Goal: Task Accomplishment & Management: Use online tool/utility

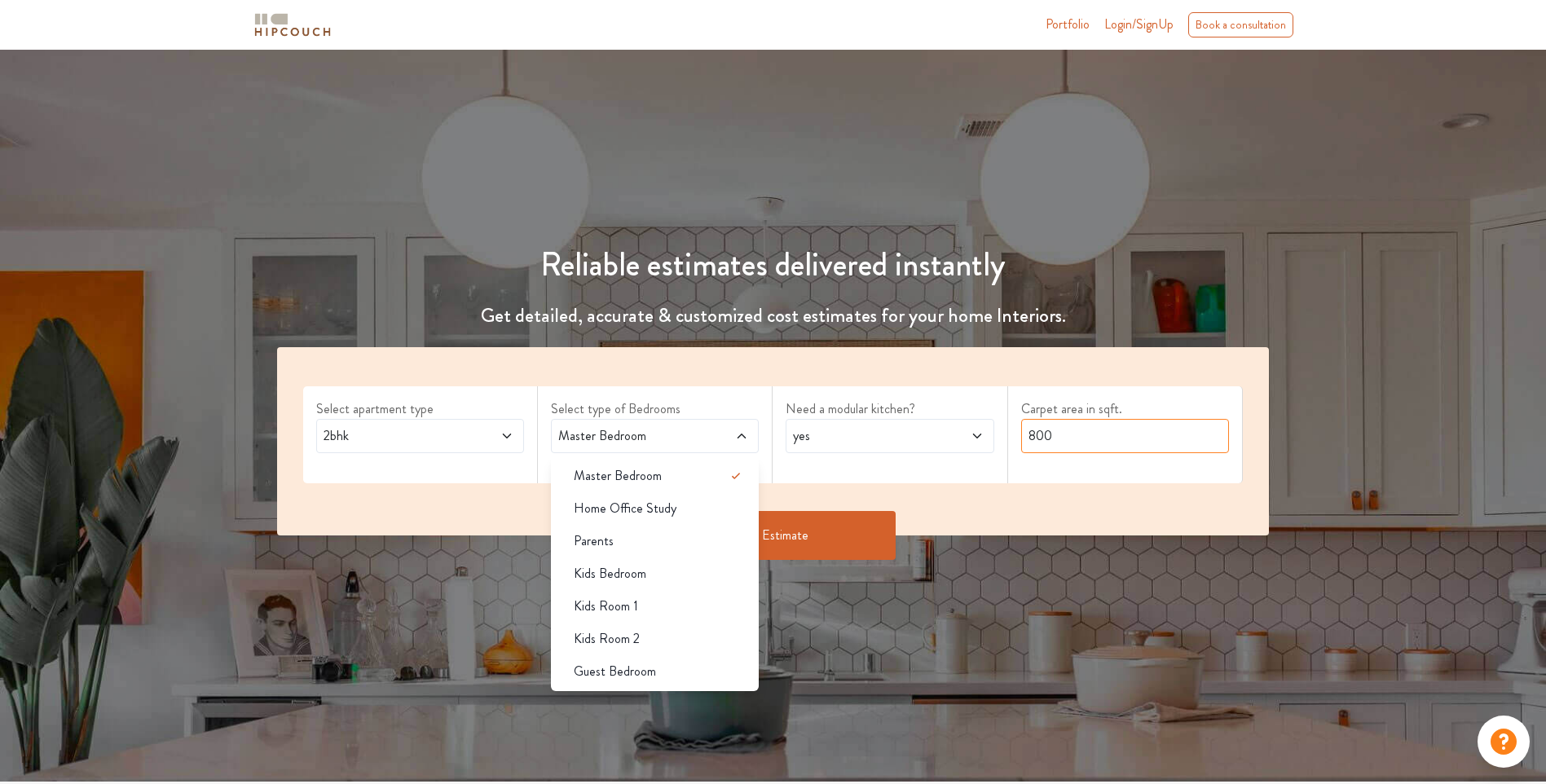
click at [1071, 441] on input "800" at bounding box center [1125, 436] width 208 height 34
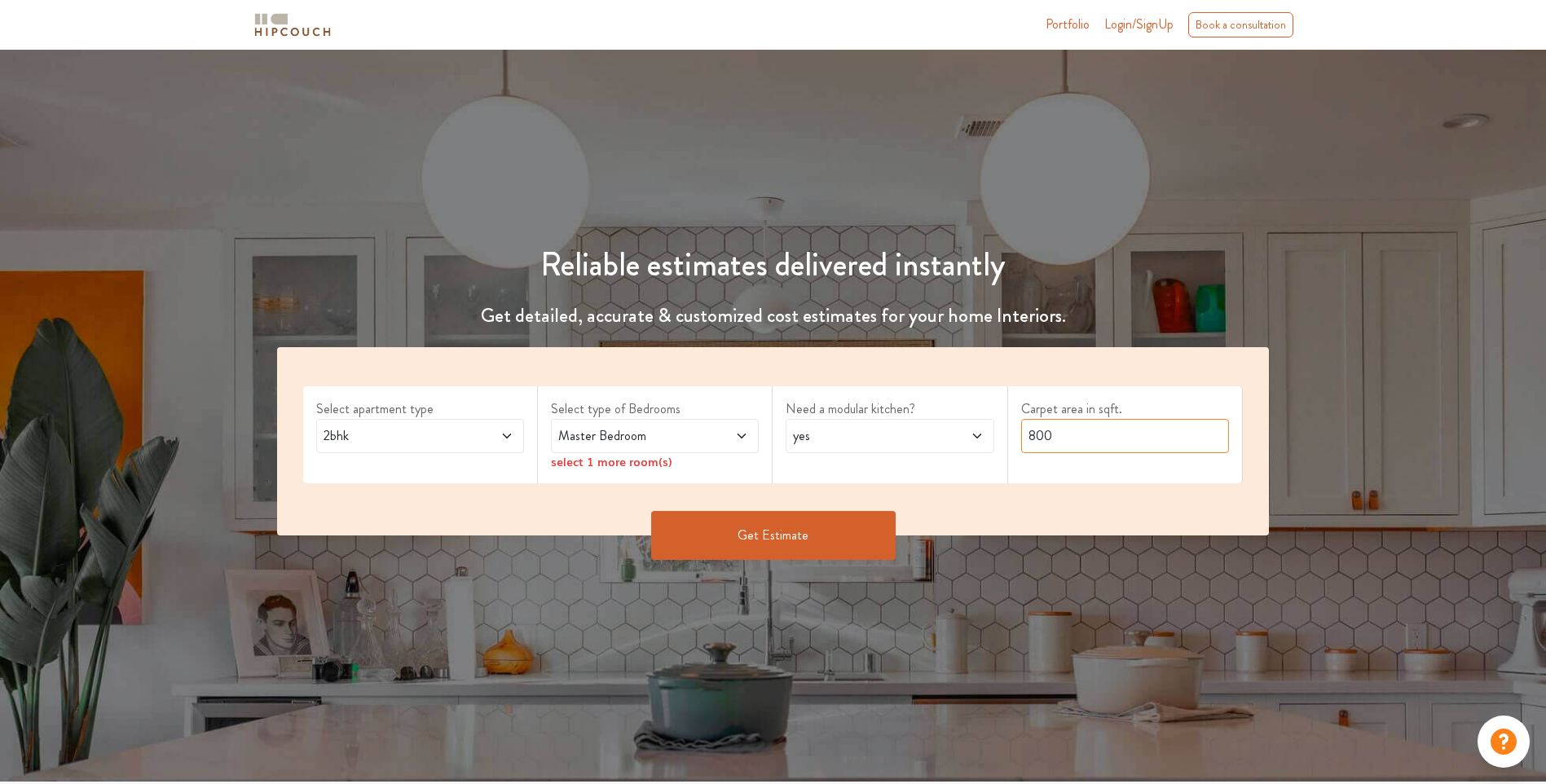
drag, startPoint x: 1072, startPoint y: 428, endPoint x: 831, endPoint y: 427, distance: 241.0
click at [831, 427] on div "Select apartment type 2bhk Select type of Bedrooms Master Bedroom select 1 more…" at bounding box center [773, 441] width 992 height 188
type input "900"
click at [831, 539] on button "Get Estimate" at bounding box center [773, 535] width 245 height 49
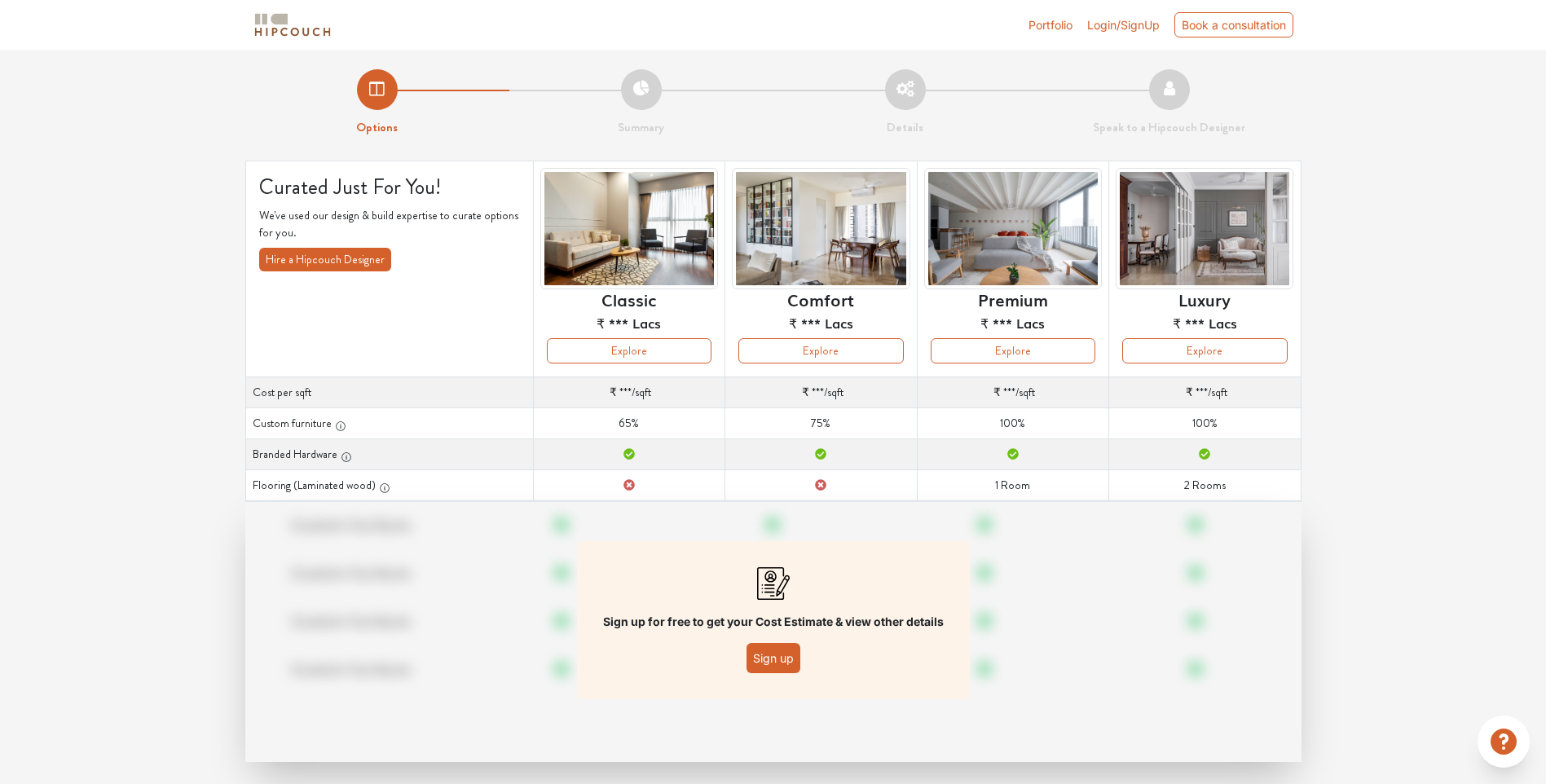
click at [762, 643] on button "Sign up" at bounding box center [773, 658] width 54 height 30
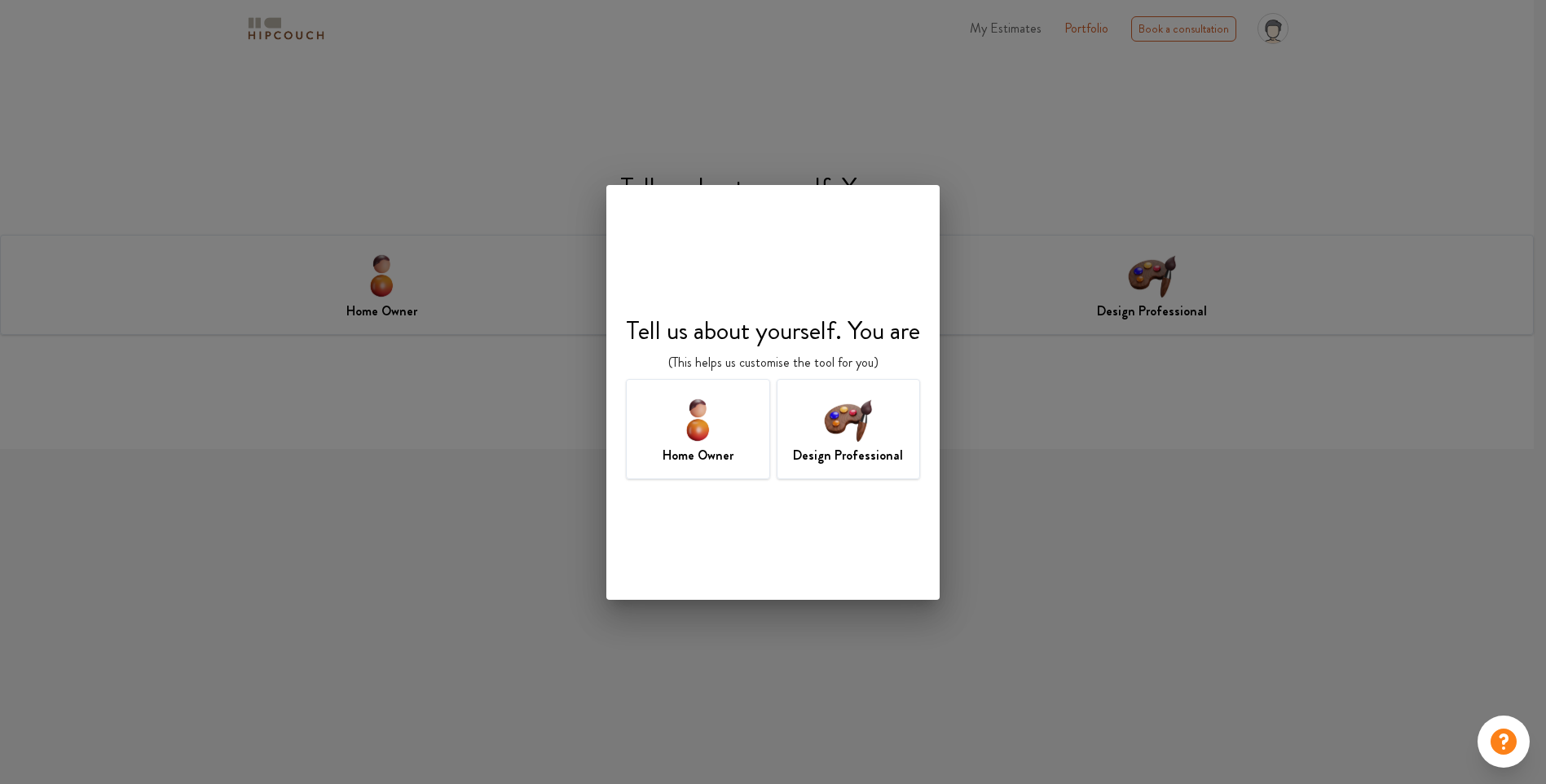
click at [839, 428] on img at bounding box center [848, 419] width 53 height 53
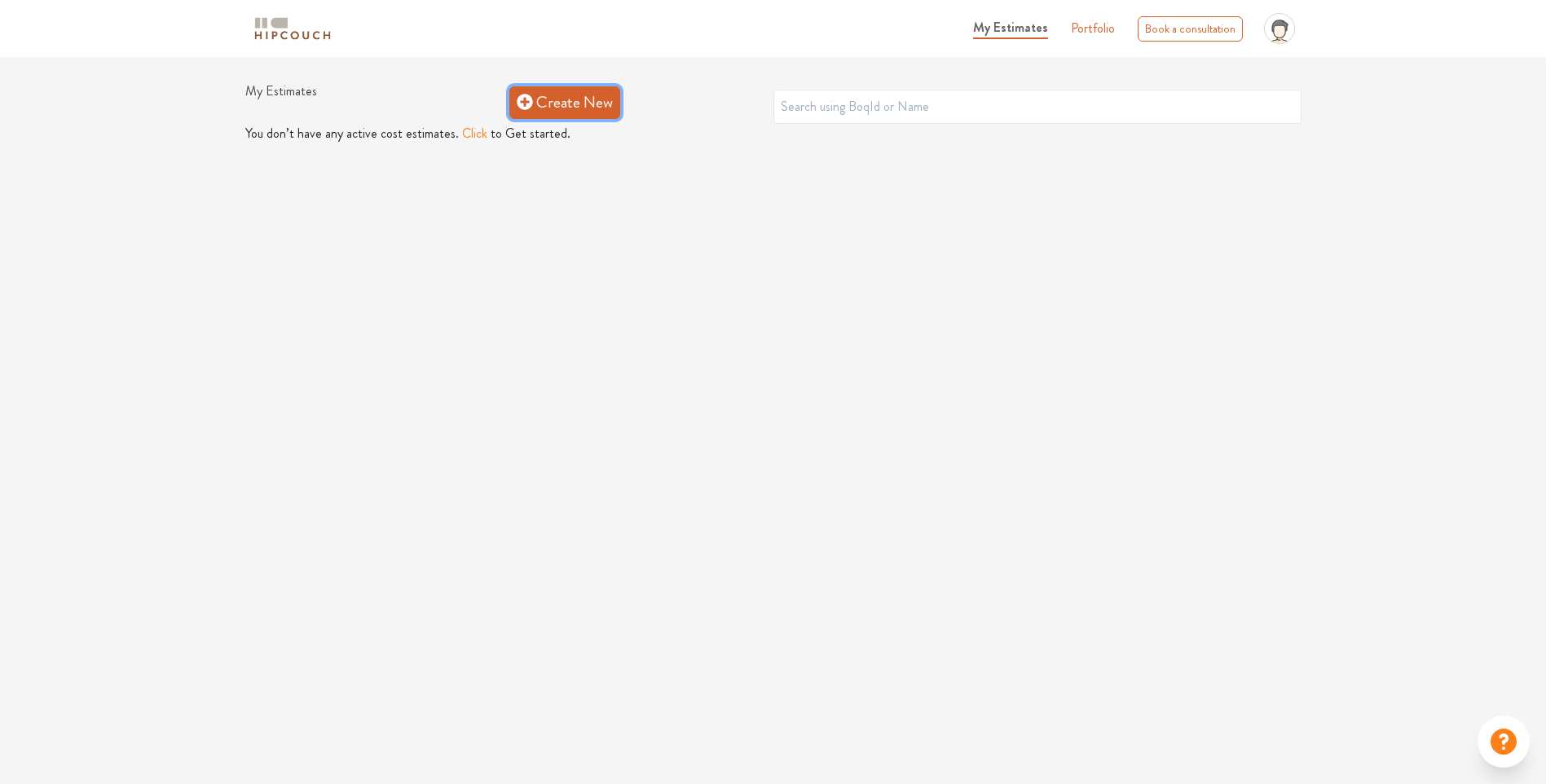
click at [529, 102] on icon at bounding box center [524, 102] width 16 height 16
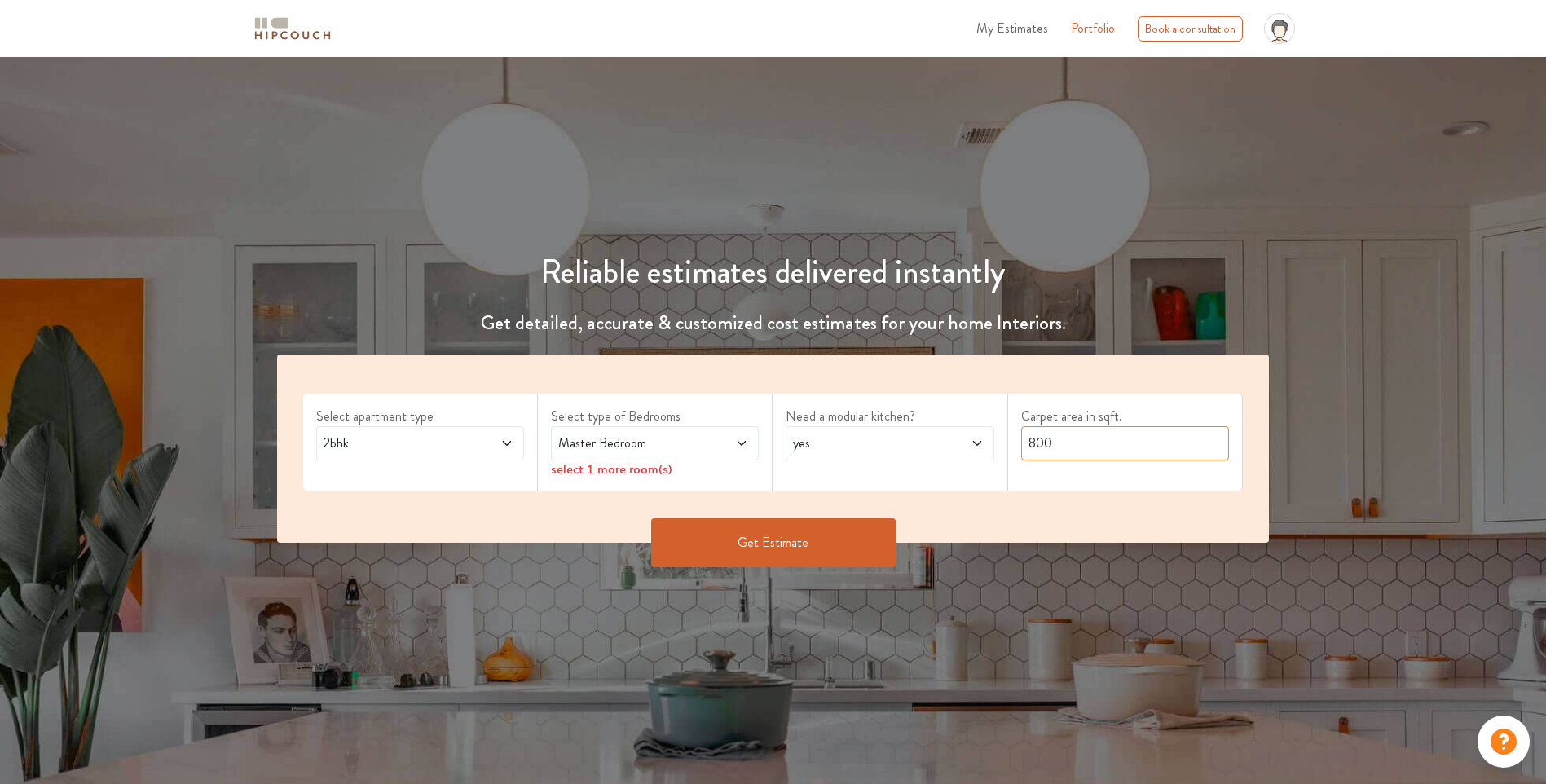
drag, startPoint x: 1111, startPoint y: 446, endPoint x: 895, endPoint y: 445, distance: 216.0
click at [895, 445] on div "Select apartment type 2bhk Select type of Bedrooms Master Bedroom select 1 more…" at bounding box center [773, 449] width 992 height 188
type input "900"
click at [857, 550] on button "Get Estimate" at bounding box center [773, 543] width 245 height 49
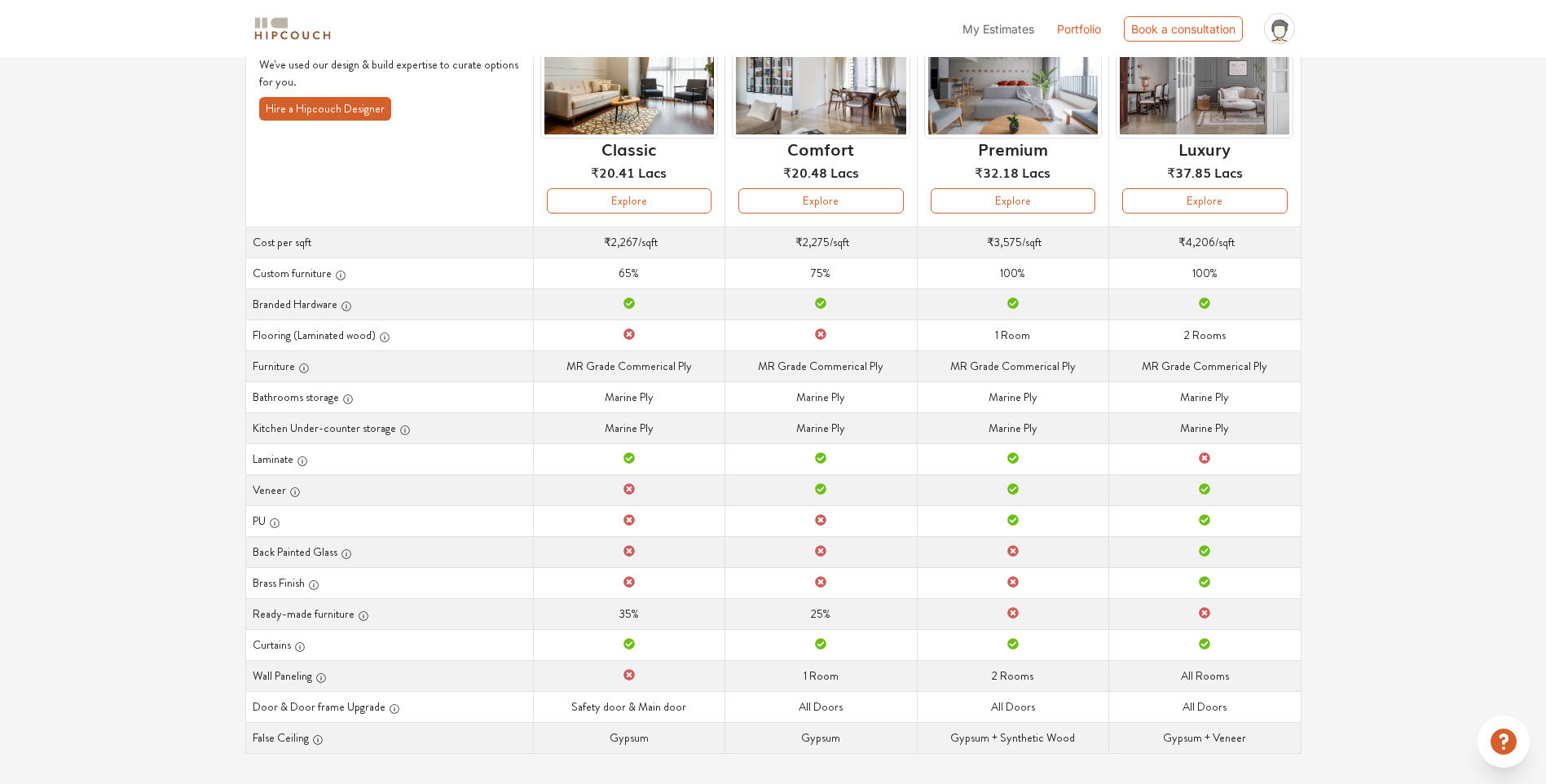
scroll to position [163, 0]
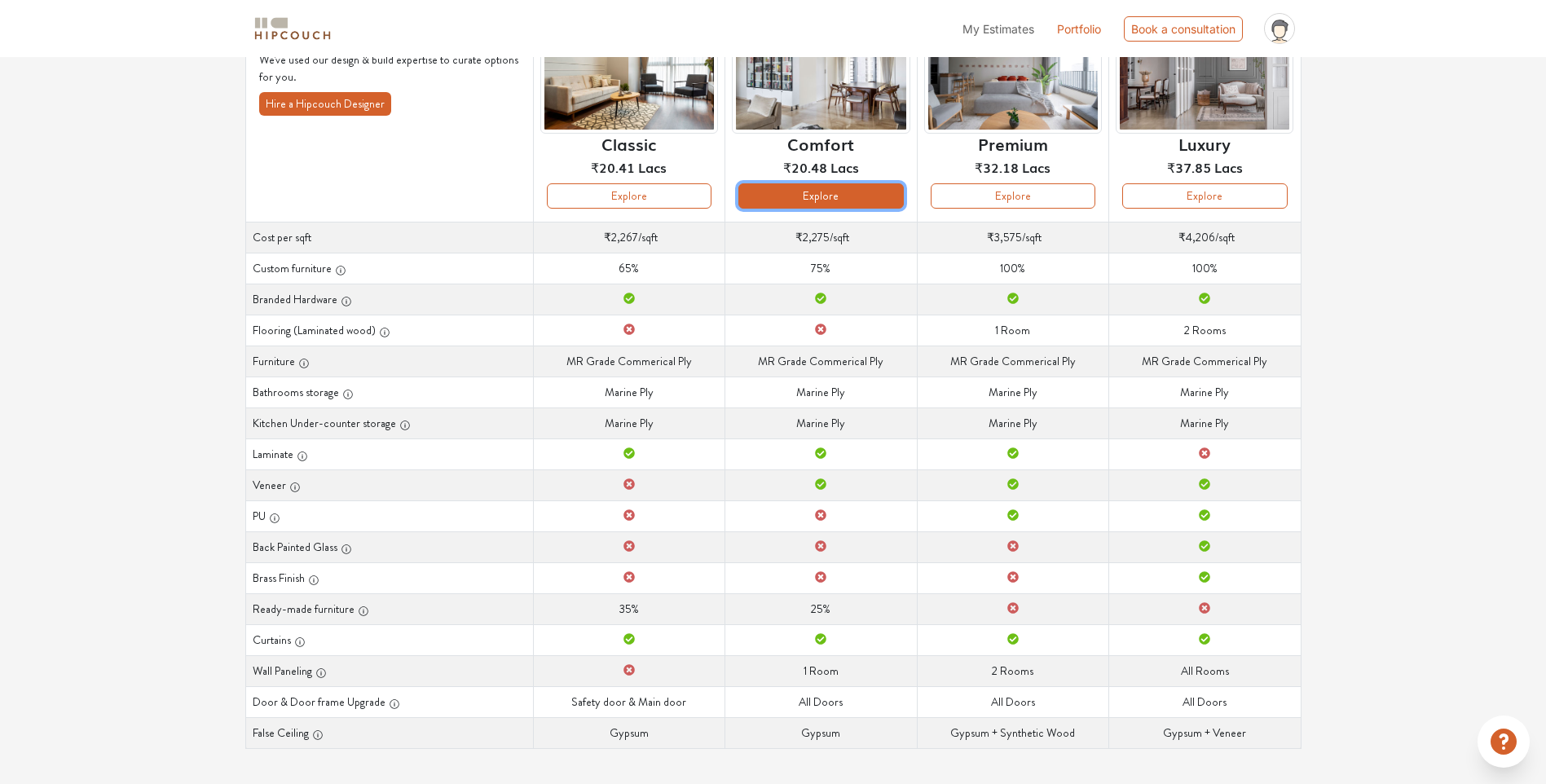
click at [819, 195] on button "Explore" at bounding box center [821, 196] width 164 height 25
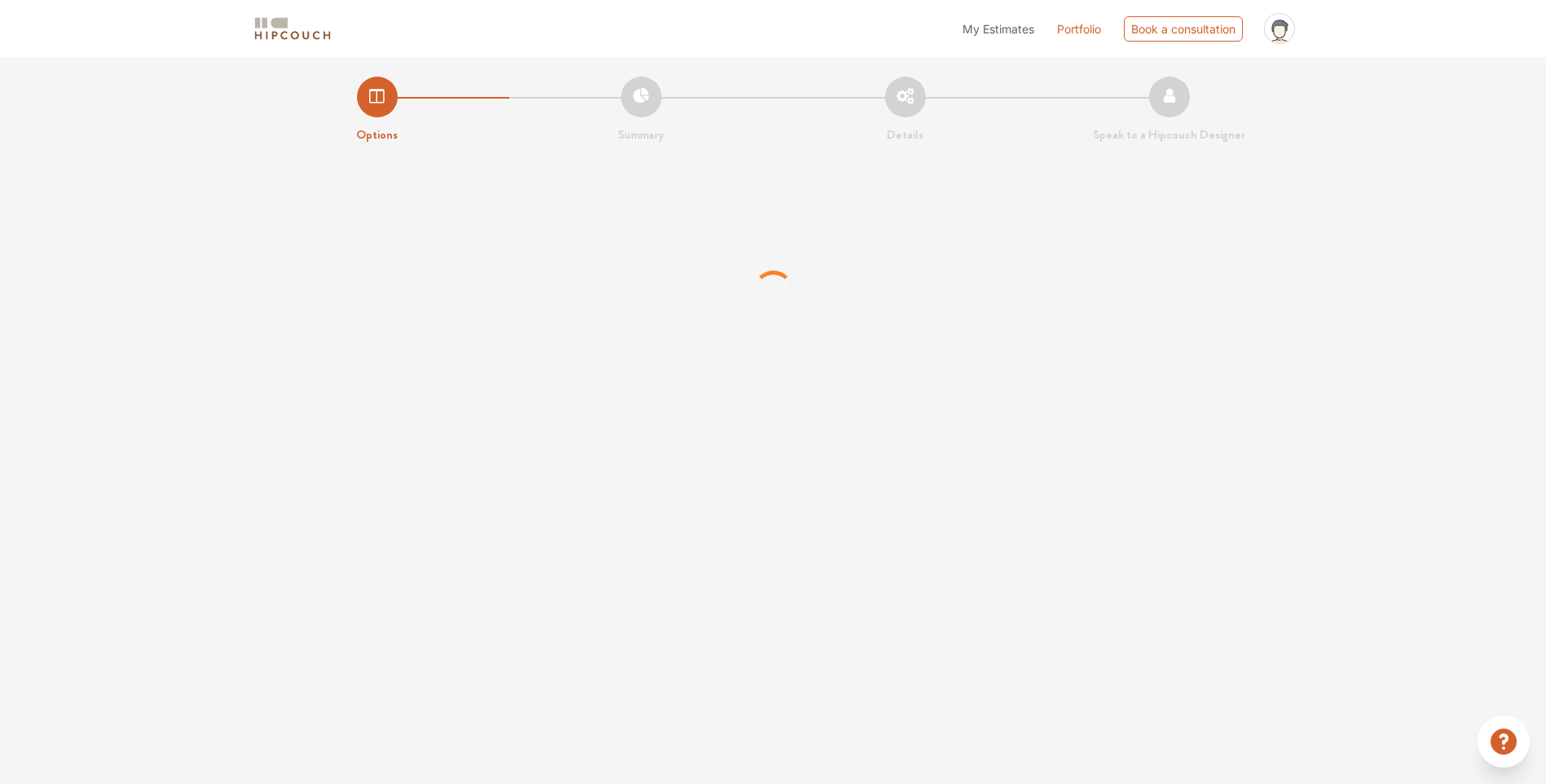
click at [645, 118] on li "Summary" at bounding box center [641, 110] width 264 height 68
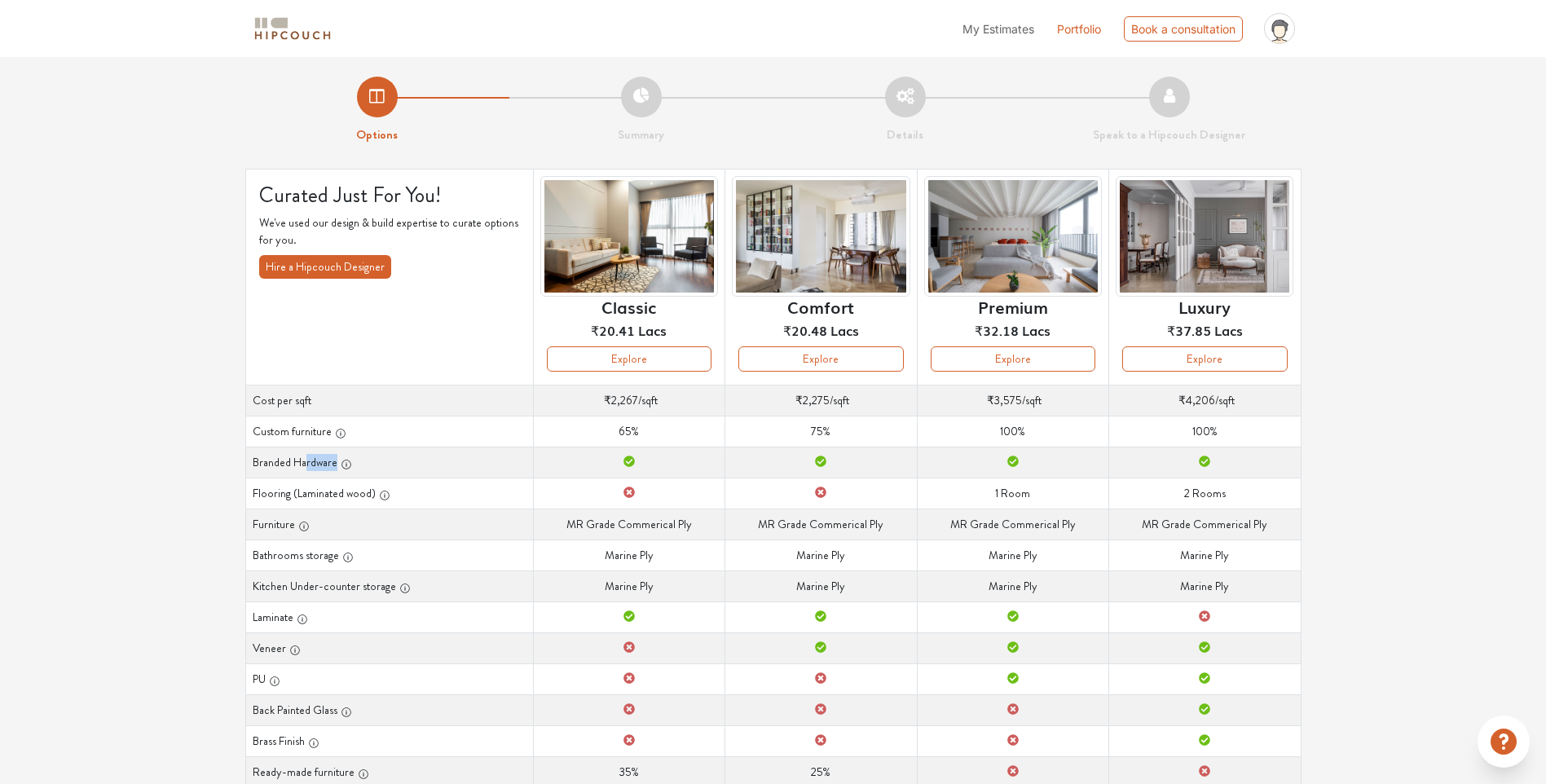
drag, startPoint x: 307, startPoint y: 460, endPoint x: 517, endPoint y: 464, distance: 210.0
click at [517, 464] on th "Branded Hardware" at bounding box center [390, 461] width 288 height 31
click at [308, 529] on icon "button" at bounding box center [303, 526] width 11 height 11
drag, startPoint x: 562, startPoint y: 525, endPoint x: 646, endPoint y: 526, distance: 84.0
click at [646, 526] on td "Furniture MR Grade Commerical Ply" at bounding box center [629, 523] width 191 height 31
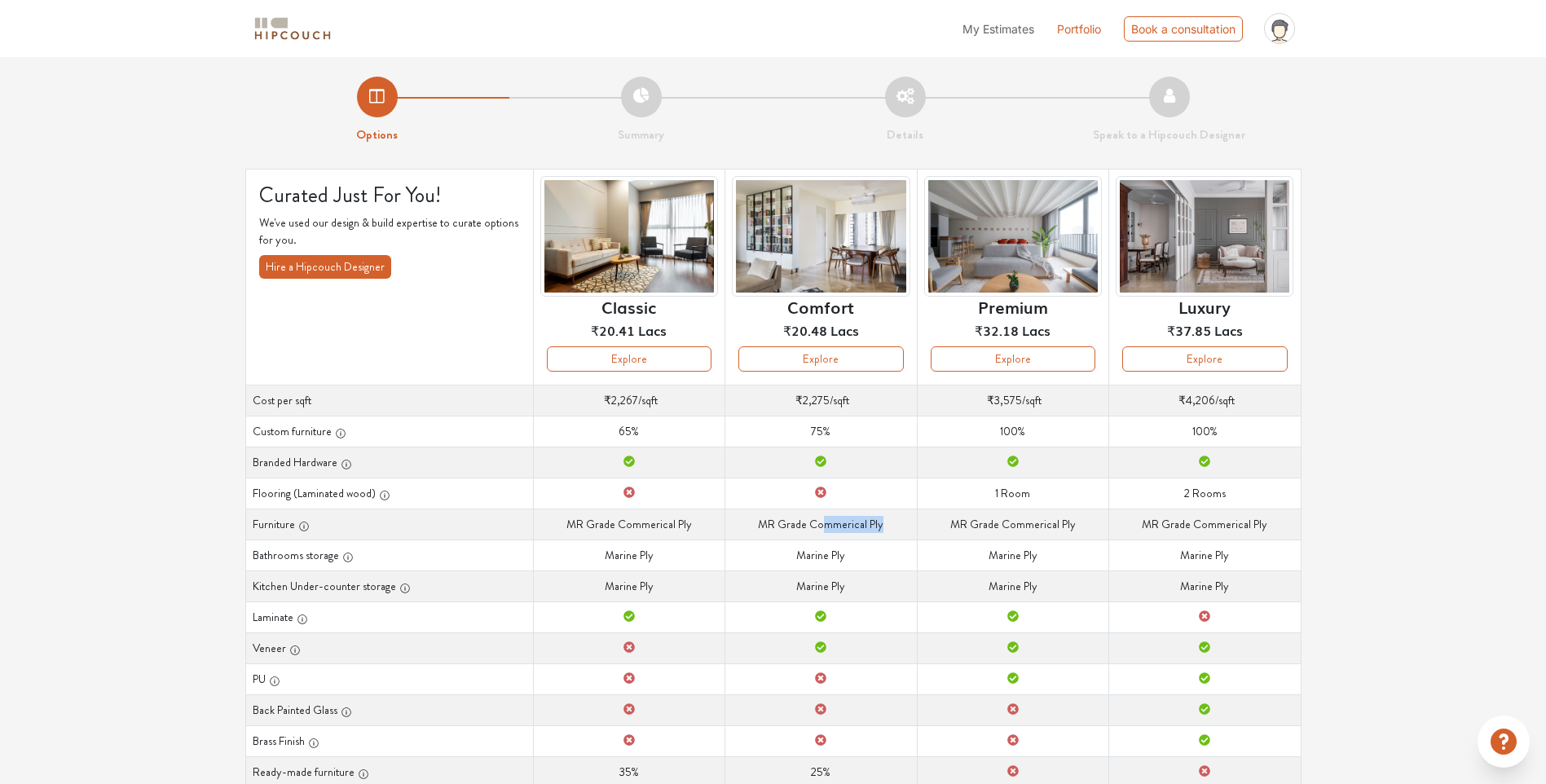
drag, startPoint x: 823, startPoint y: 524, endPoint x: 927, endPoint y: 529, distance: 104.1
click at [927, 529] on tr "Furniture Furniture MR Grade Commerical Ply Furniture MR Grade Commerical Ply F…" at bounding box center [773, 523] width 1056 height 31
drag, startPoint x: 1010, startPoint y: 521, endPoint x: 1074, endPoint y: 527, distance: 64.3
click at [1074, 527] on td "Furniture MR Grade Commerical Ply" at bounding box center [1013, 523] width 191 height 31
drag, startPoint x: 1074, startPoint y: 527, endPoint x: 1057, endPoint y: 559, distance: 36.2
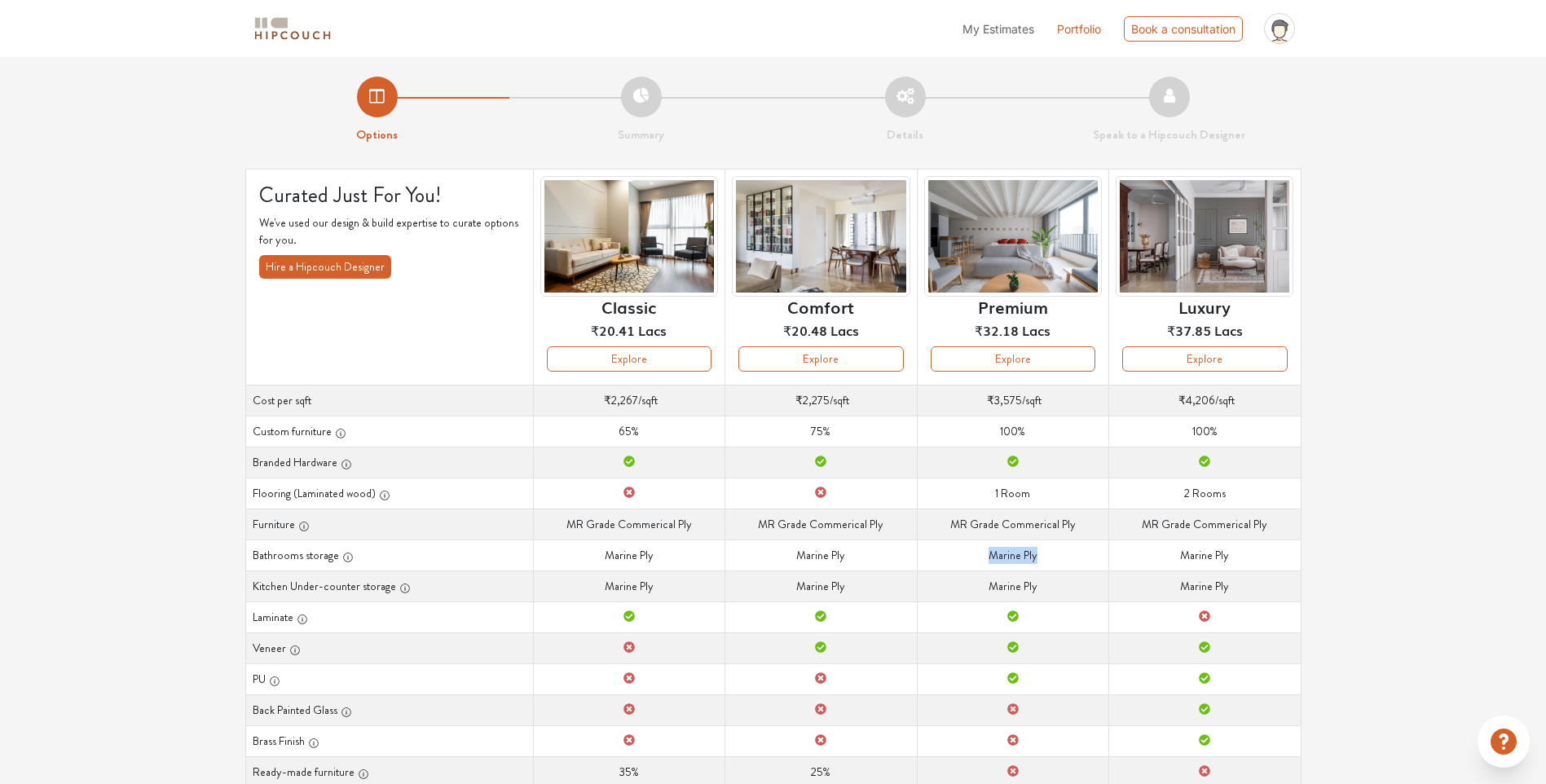
click at [1057, 559] on td "Bathrooms storage Marine Ply" at bounding box center [1013, 555] width 191 height 31
drag, startPoint x: 785, startPoint y: 583, endPoint x: 873, endPoint y: 592, distance: 88.5
click at [873, 592] on td "Kitchen Under-counter storage Marine Ply" at bounding box center [821, 586] width 191 height 31
click at [842, 353] on button "Explore" at bounding box center [821, 359] width 164 height 25
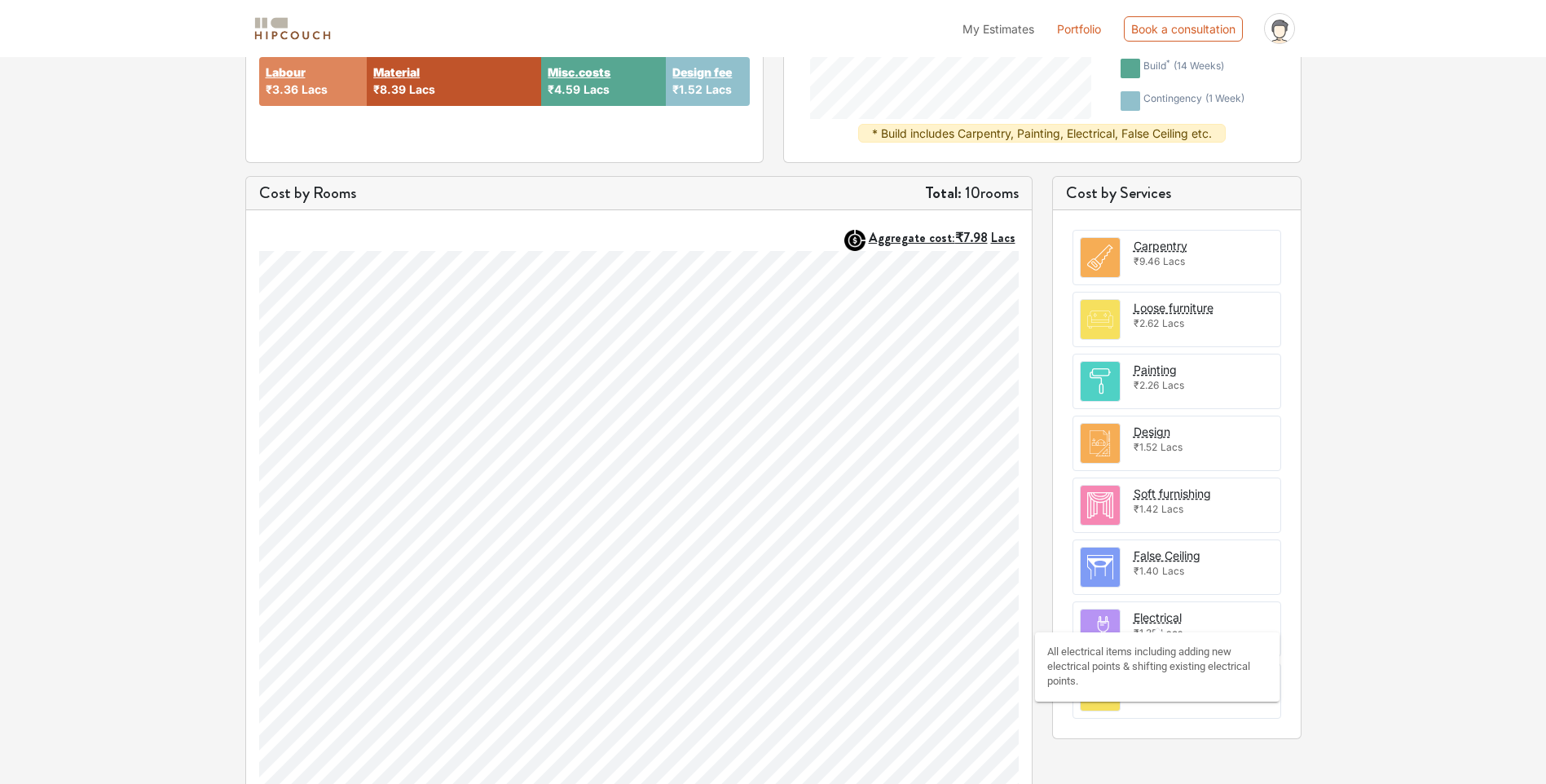
scroll to position [423, 0]
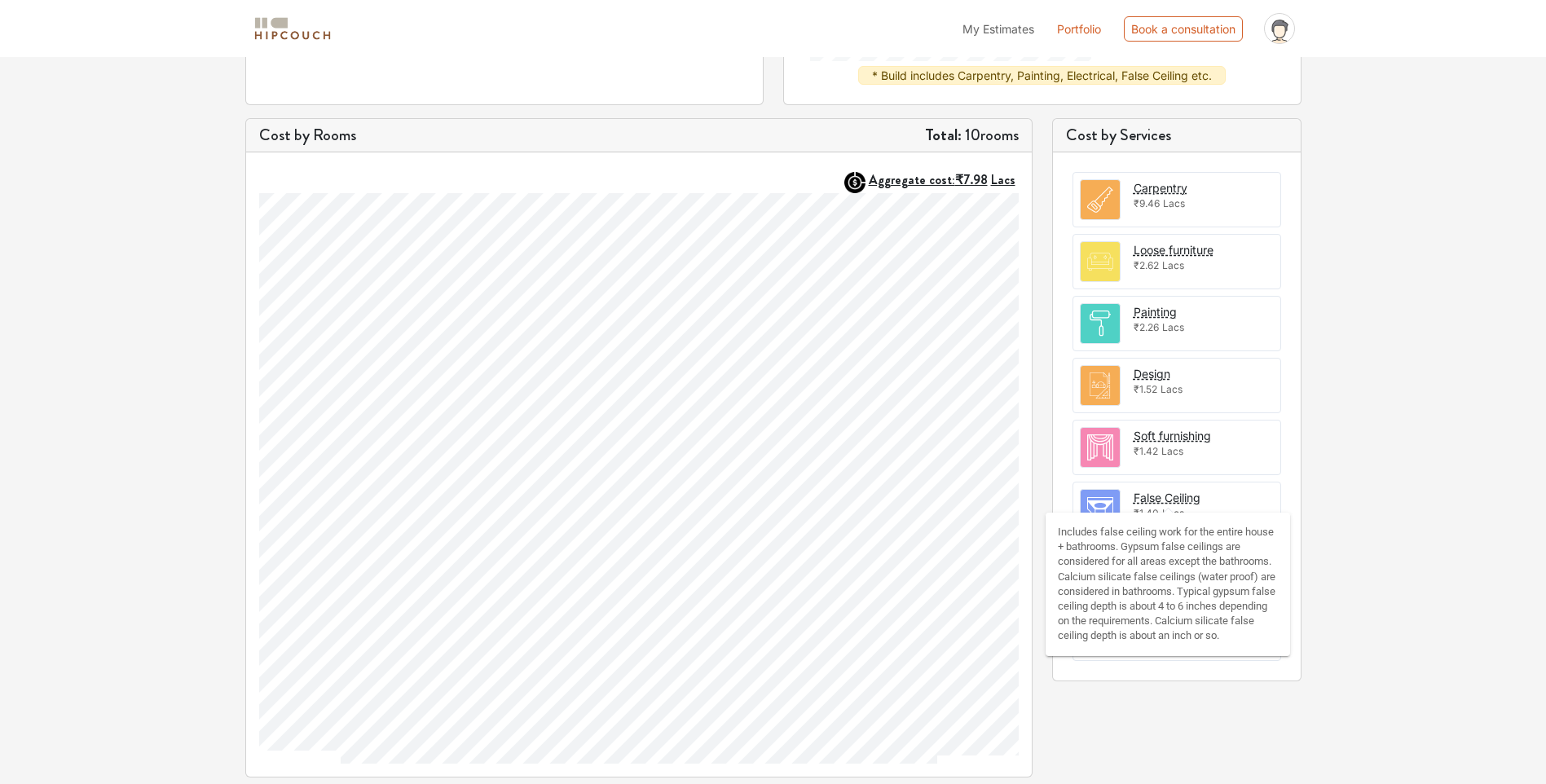
click at [1159, 492] on div "False Ceiling" at bounding box center [1166, 497] width 67 height 17
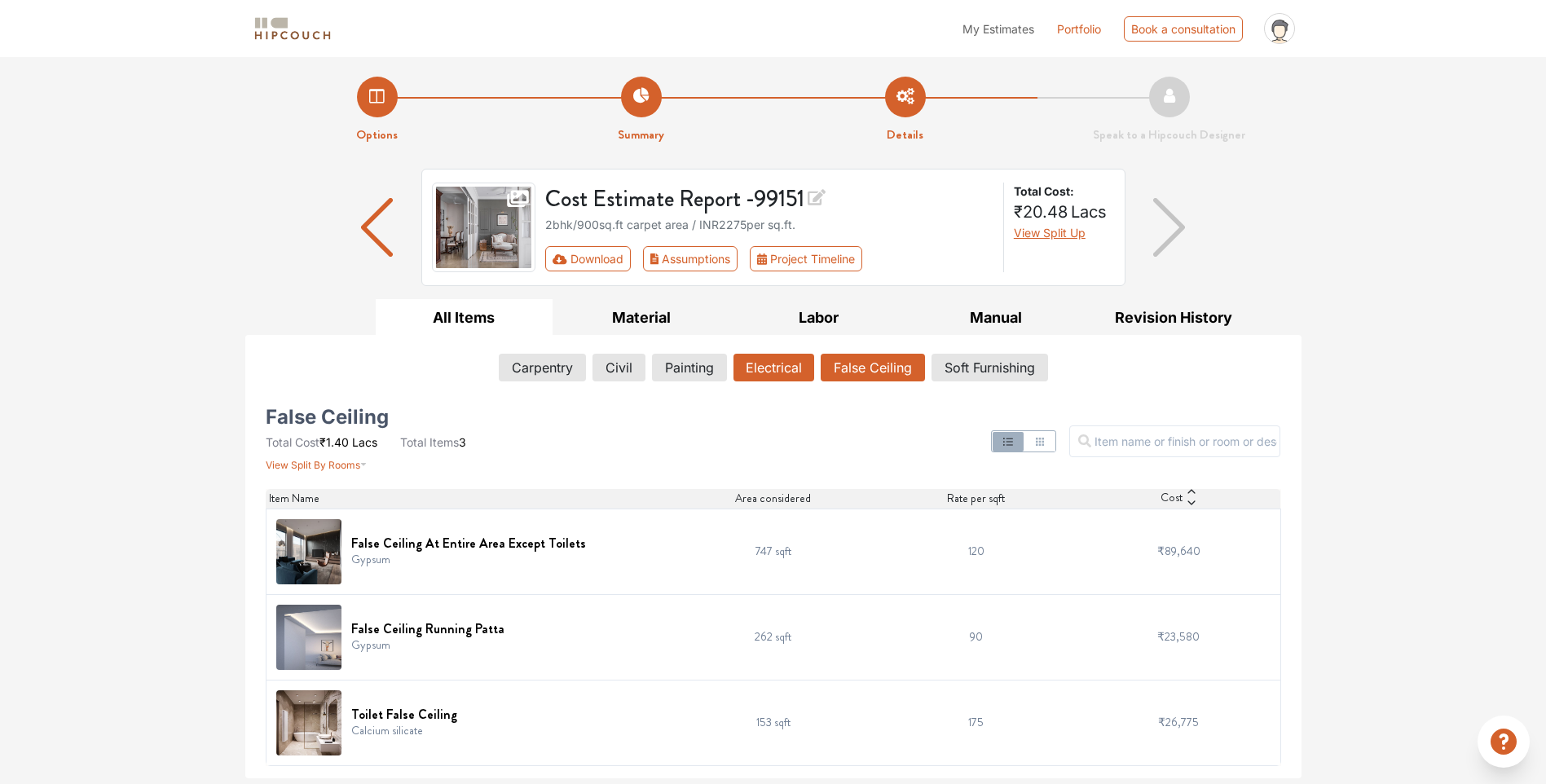
click at [768, 374] on button "Electrical" at bounding box center [773, 367] width 80 height 28
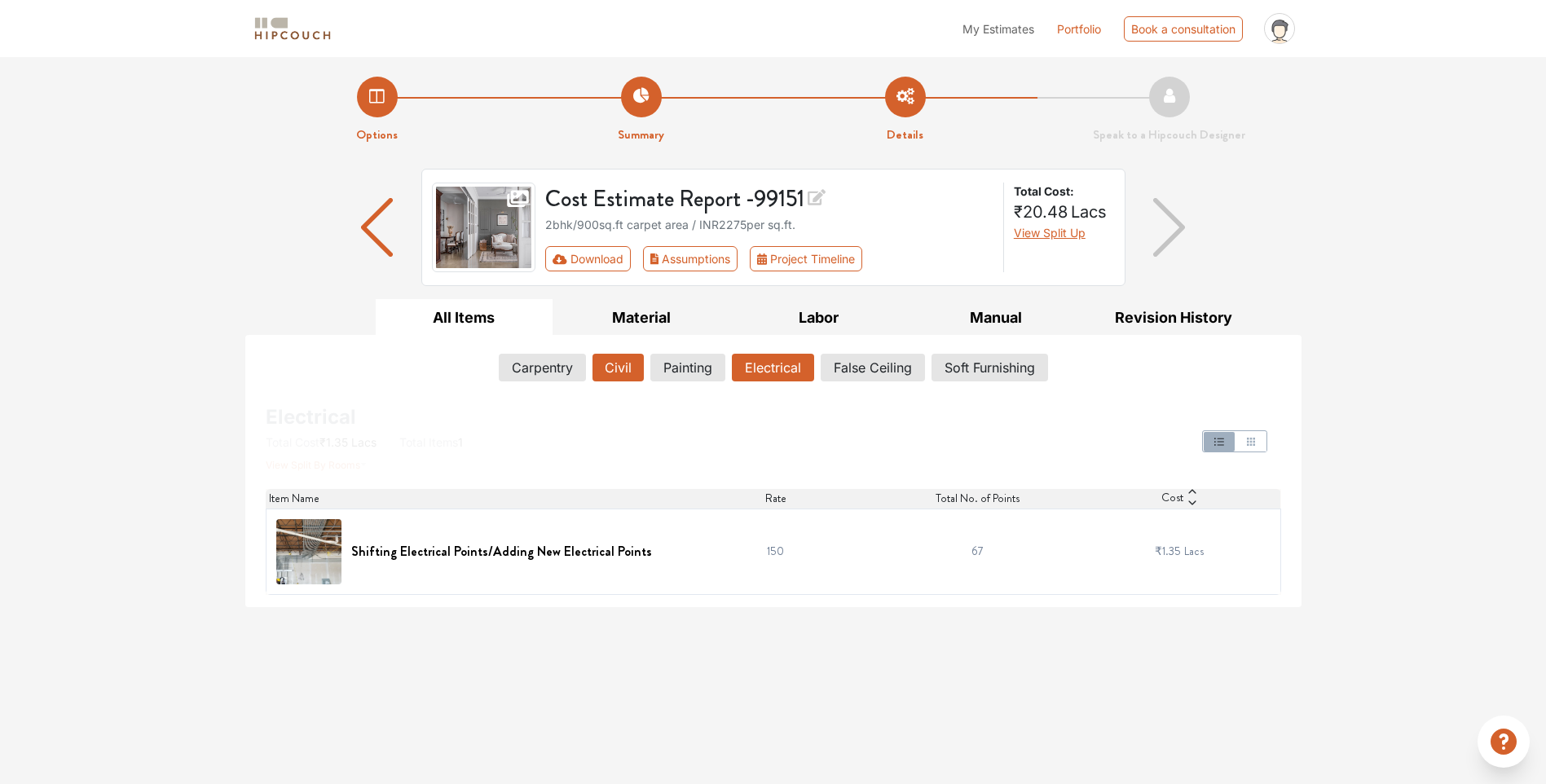
click at [605, 363] on button "Civil" at bounding box center [618, 367] width 52 height 28
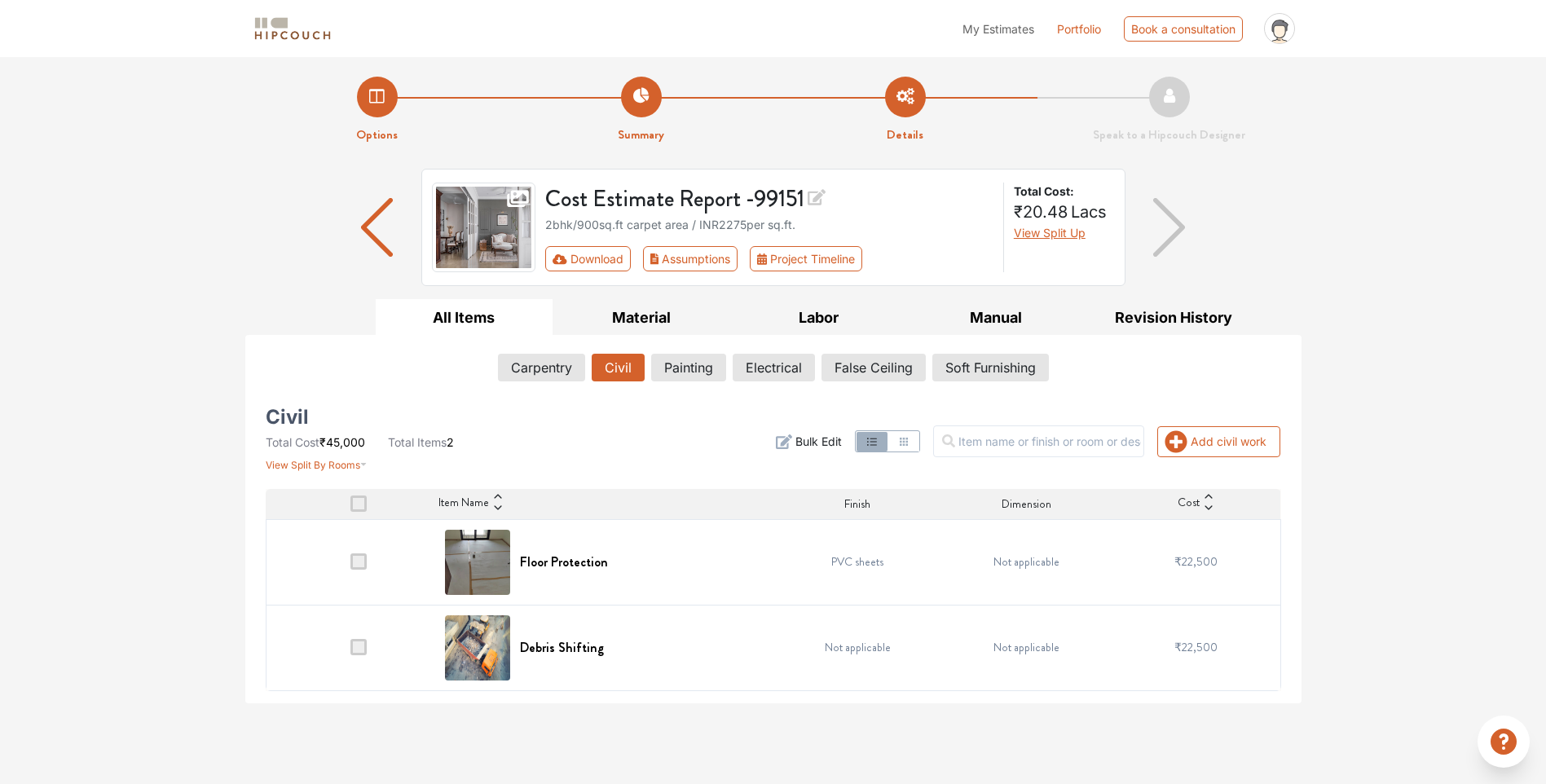
click at [368, 573] on td at bounding box center [351, 561] width 169 height 86
click at [354, 570] on span at bounding box center [358, 560] width 16 height 16
click at [351, 566] on input "checkbox" at bounding box center [351, 566] width 0 height 0
click at [1194, 423] on div "Add civil work Filter Bulk Edit" at bounding box center [945, 441] width 690 height 62
click at [1190, 439] on button "Add civil work" at bounding box center [1218, 441] width 123 height 31
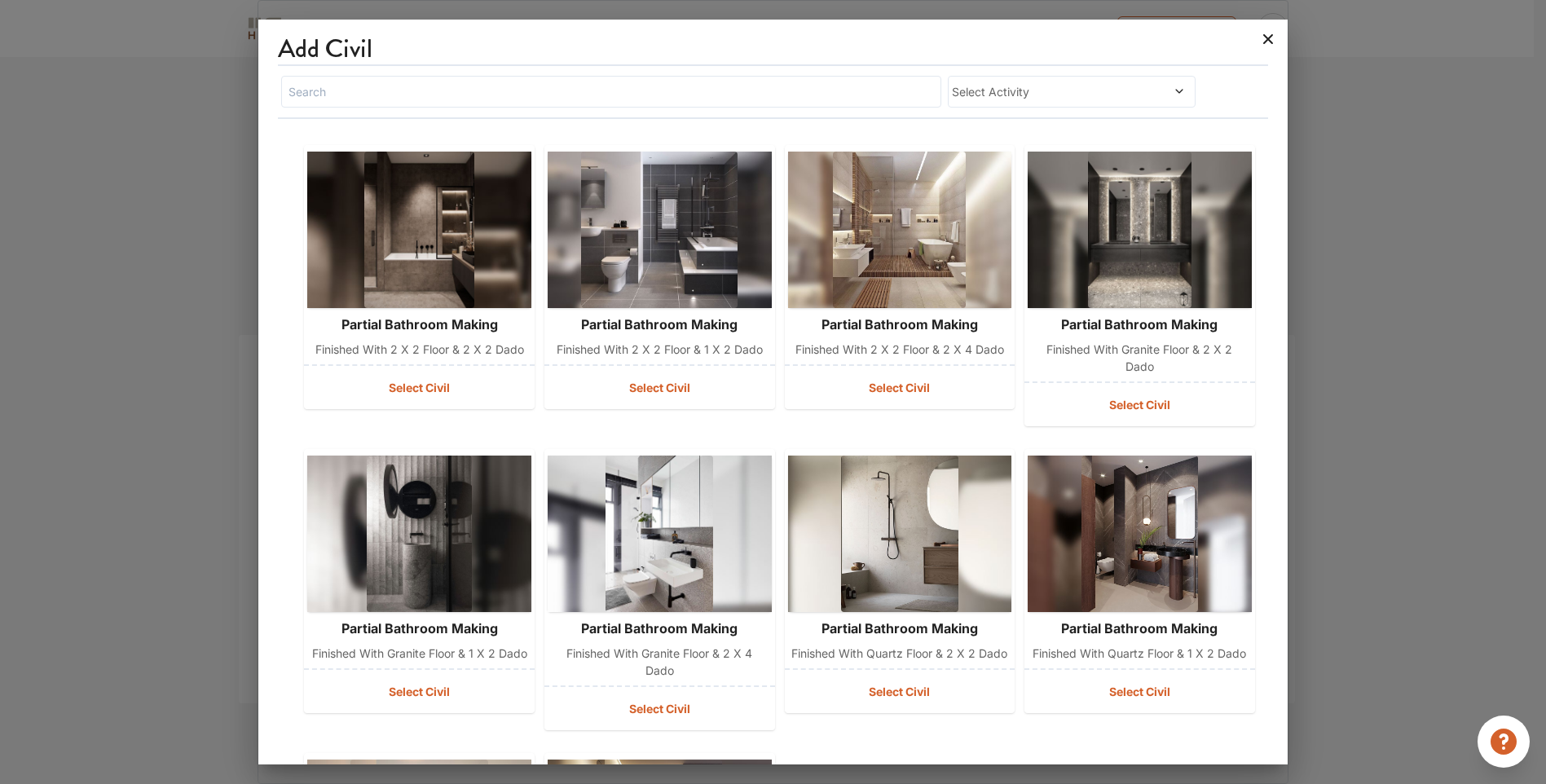
click at [1272, 43] on icon at bounding box center [1268, 39] width 10 height 10
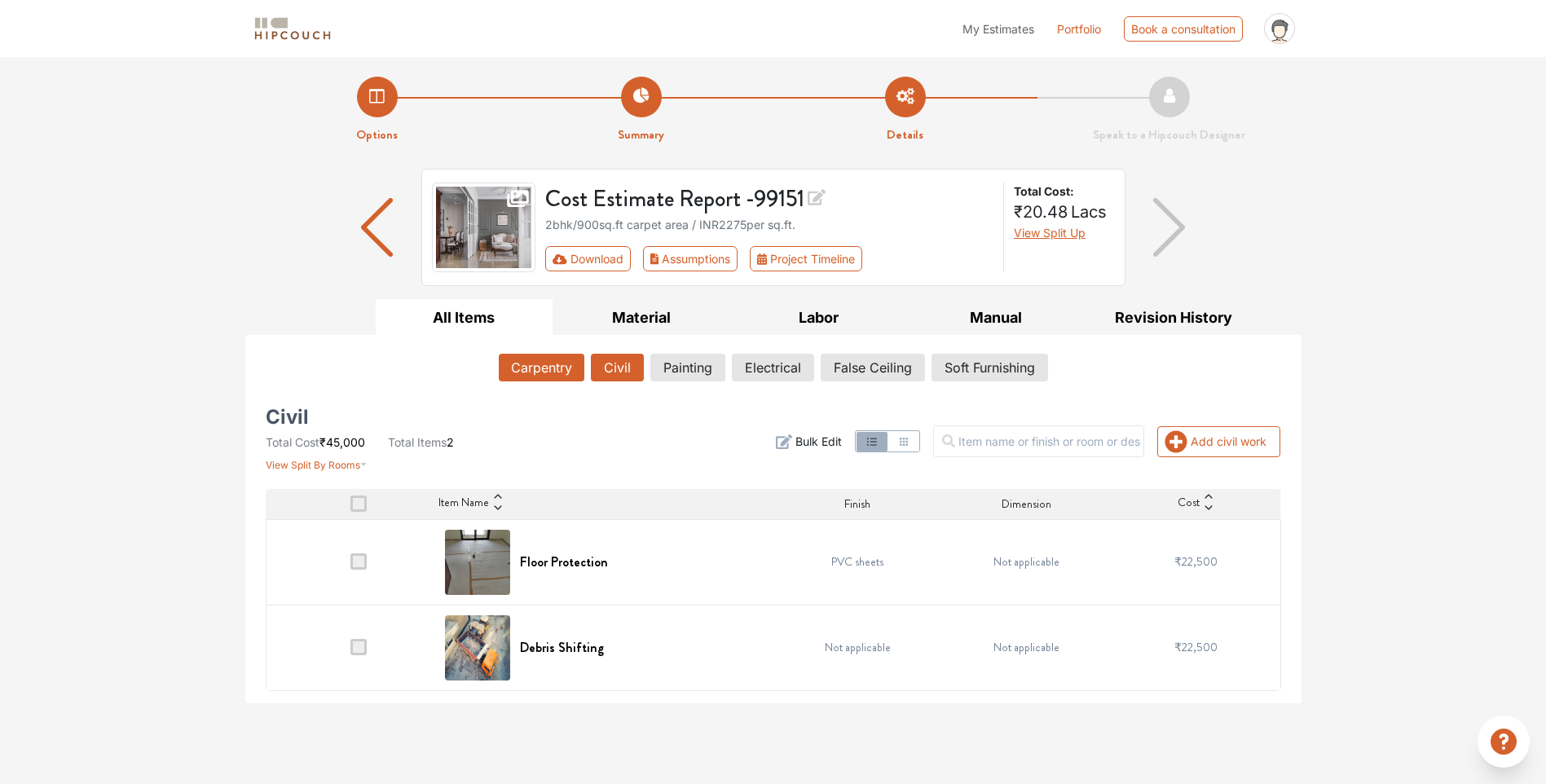
click at [562, 373] on button "Carpentry" at bounding box center [541, 367] width 86 height 28
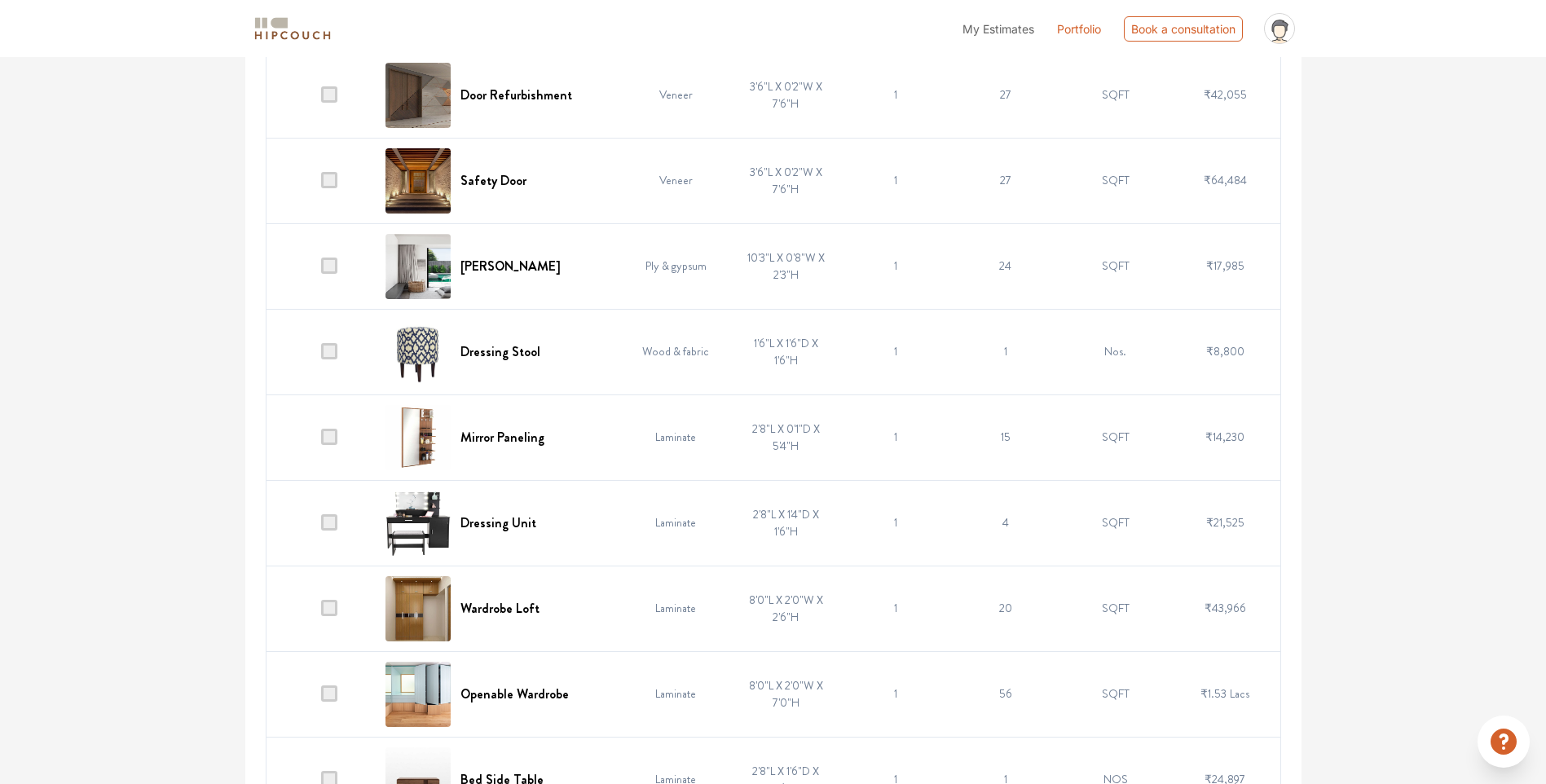
scroll to position [1466, 0]
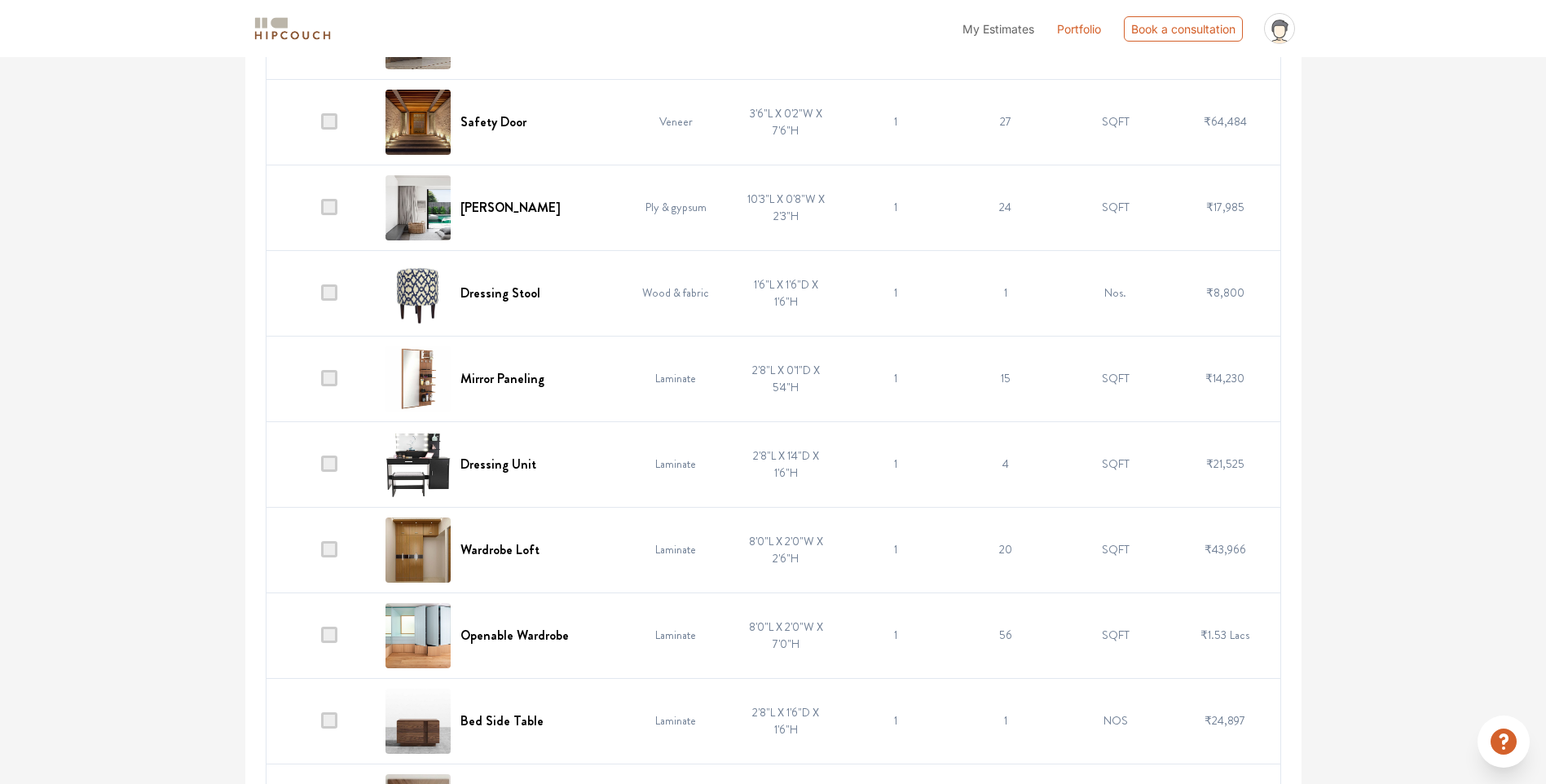
click at [330, 293] on span at bounding box center [329, 292] width 16 height 16
click at [321, 296] on input "checkbox" at bounding box center [321, 296] width 0 height 0
click at [330, 293] on span at bounding box center [329, 292] width 16 height 16
click at [321, 296] on input "checkbox" at bounding box center [321, 296] width 0 height 0
click at [330, 293] on span at bounding box center [329, 292] width 16 height 16
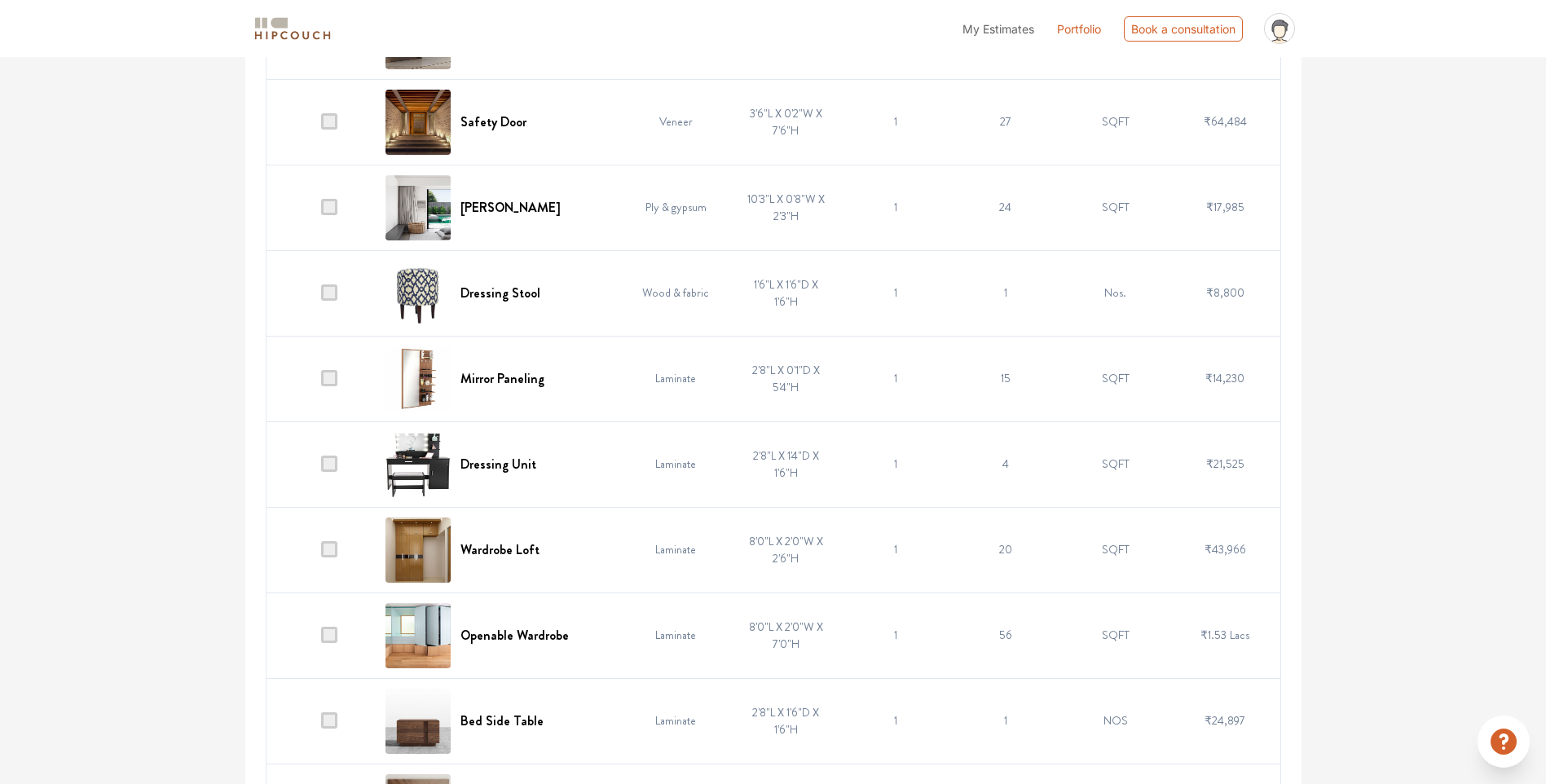
click at [321, 296] on input "checkbox" at bounding box center [321, 296] width 0 height 0
click at [330, 293] on span at bounding box center [329, 292] width 16 height 16
click at [321, 296] on input "checkbox" at bounding box center [321, 296] width 0 height 0
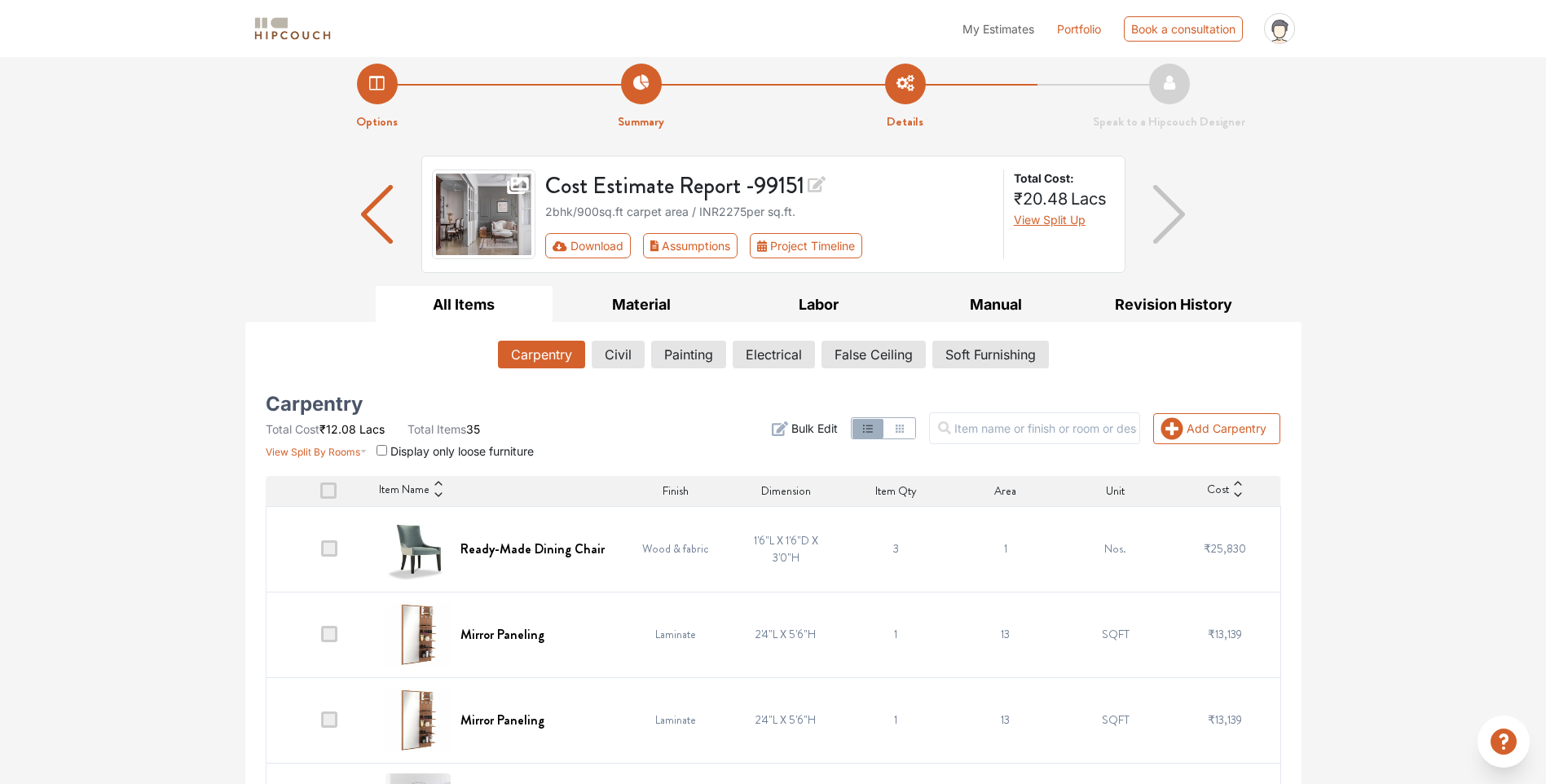
scroll to position [0, 0]
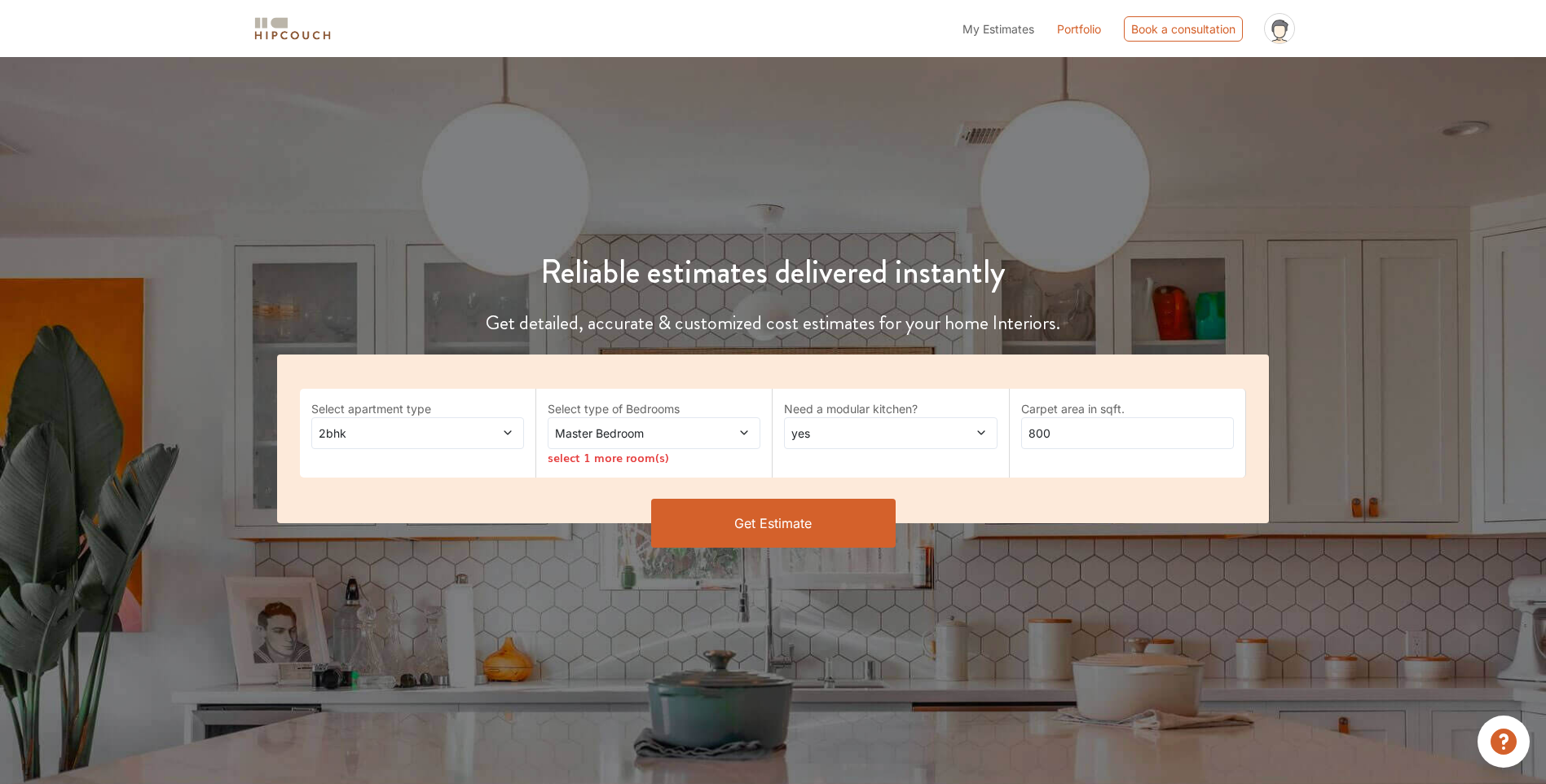
click at [513, 433] on icon at bounding box center [507, 432] width 11 height 11
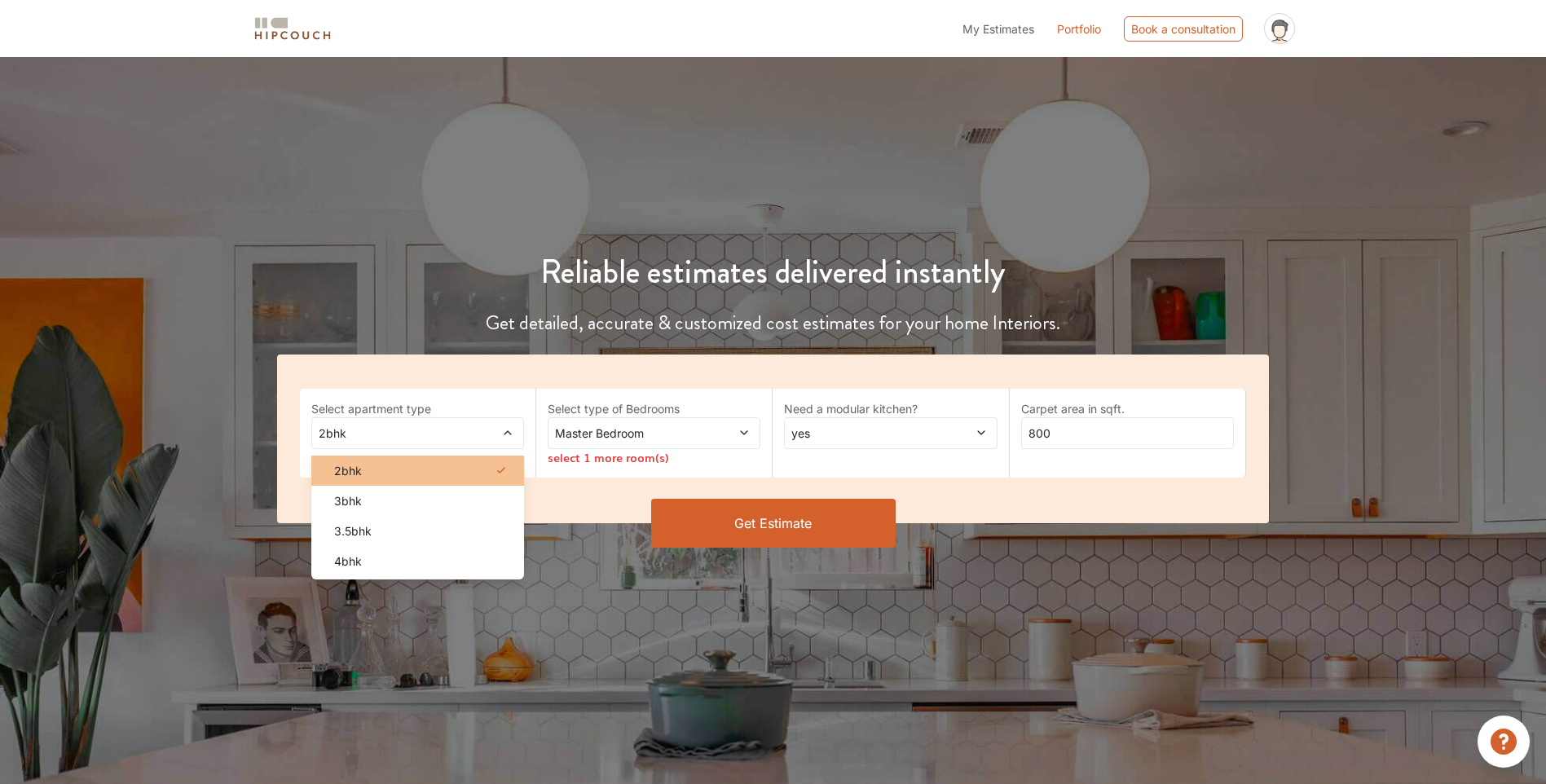
click at [462, 474] on div "2bhk" at bounding box center [423, 471] width 203 height 17
click at [744, 433] on icon at bounding box center [745, 433] width 8 height 4
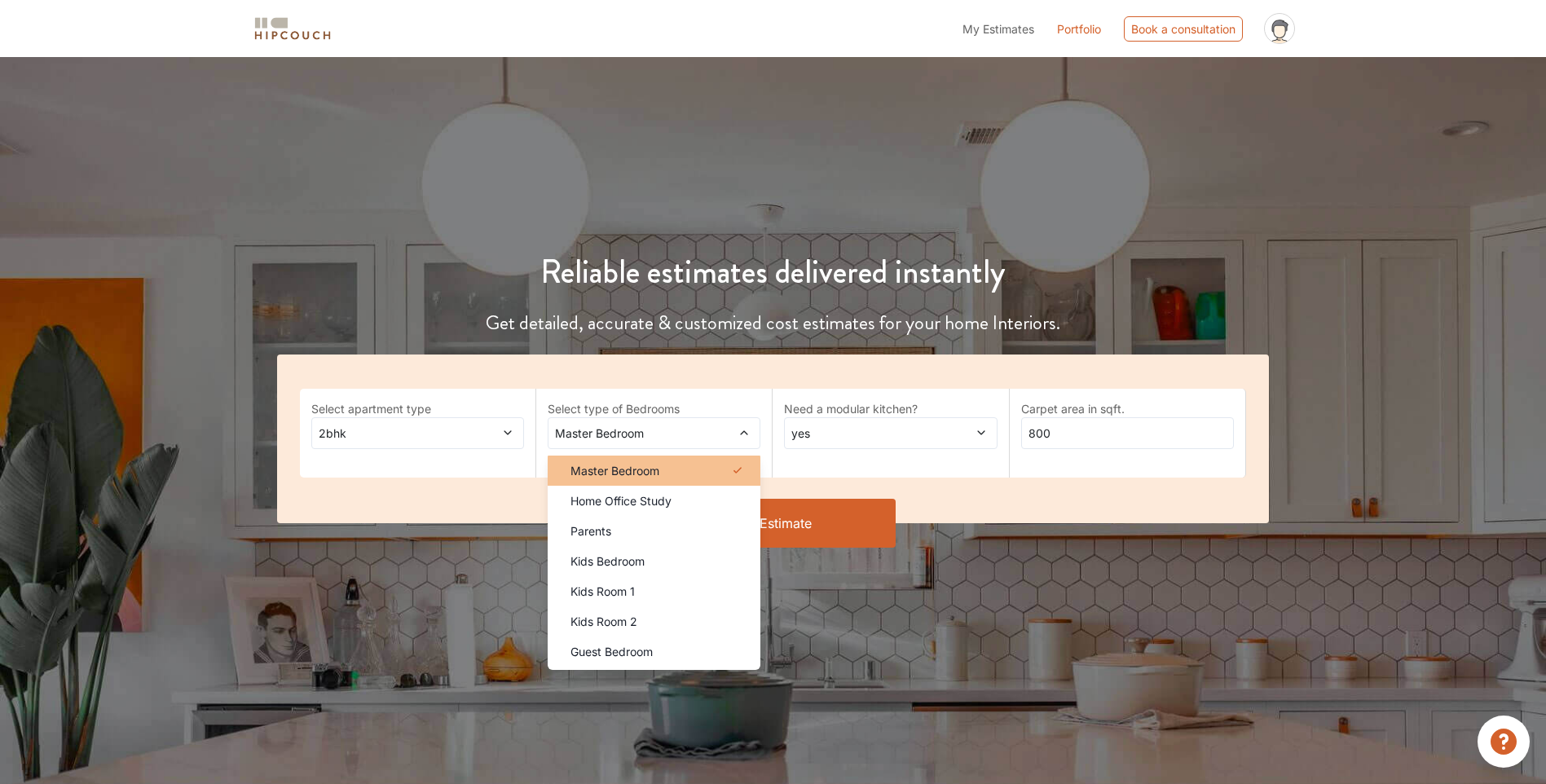
click at [719, 464] on div "Master Bedroom" at bounding box center [659, 471] width 203 height 17
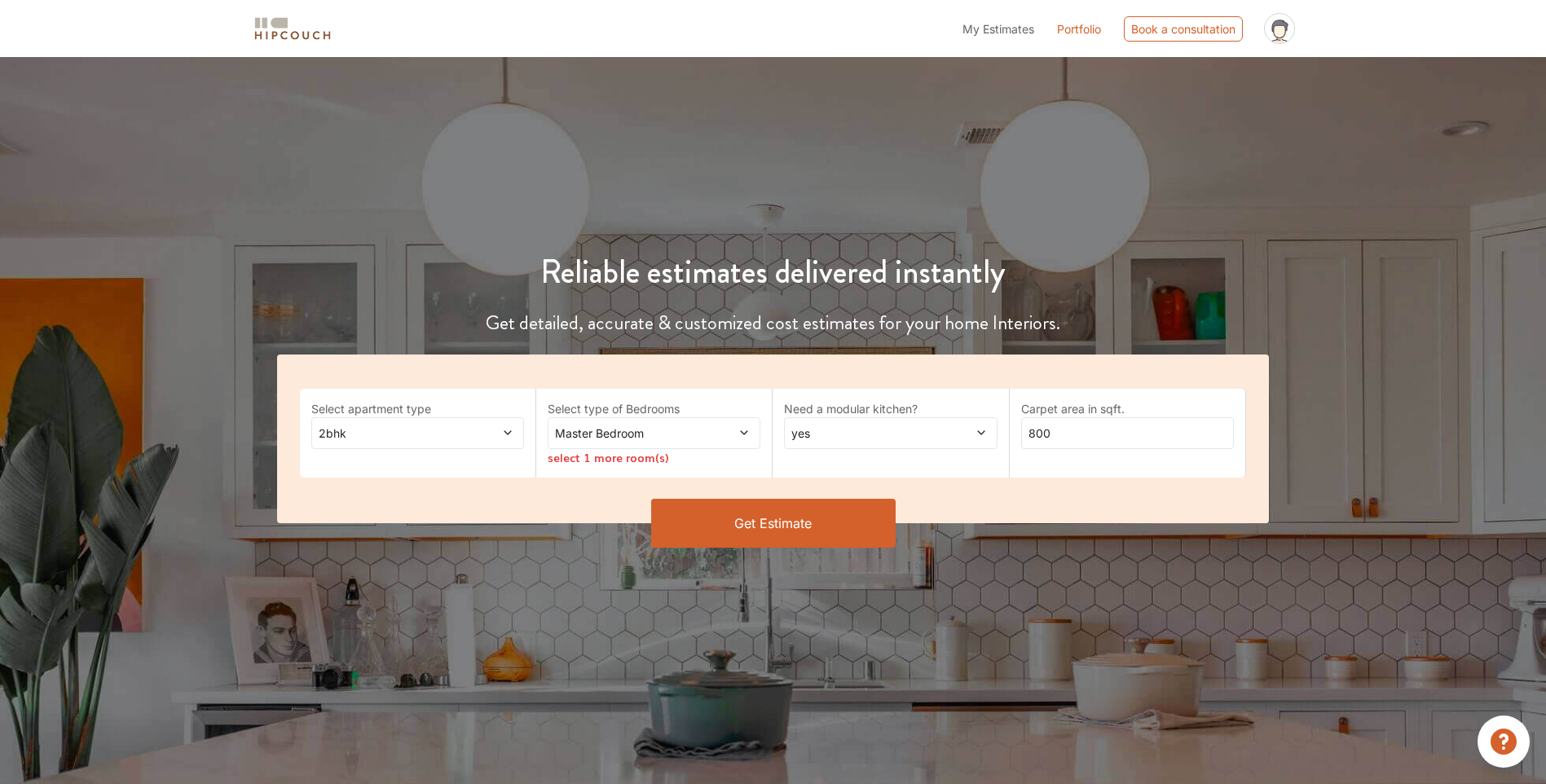
click at [981, 439] on icon at bounding box center [981, 432] width 11 height 11
click at [957, 476] on div "yes" at bounding box center [895, 471] width 203 height 17
drag, startPoint x: 1129, startPoint y: 433, endPoint x: 961, endPoint y: 448, distance: 168.7
click at [961, 448] on div "Select apartment type 2bhk Select type of Bedrooms Master Bedroom select 1 more…" at bounding box center [773, 439] width 992 height 168
click at [715, 522] on button "Get Estimate" at bounding box center [773, 523] width 245 height 49
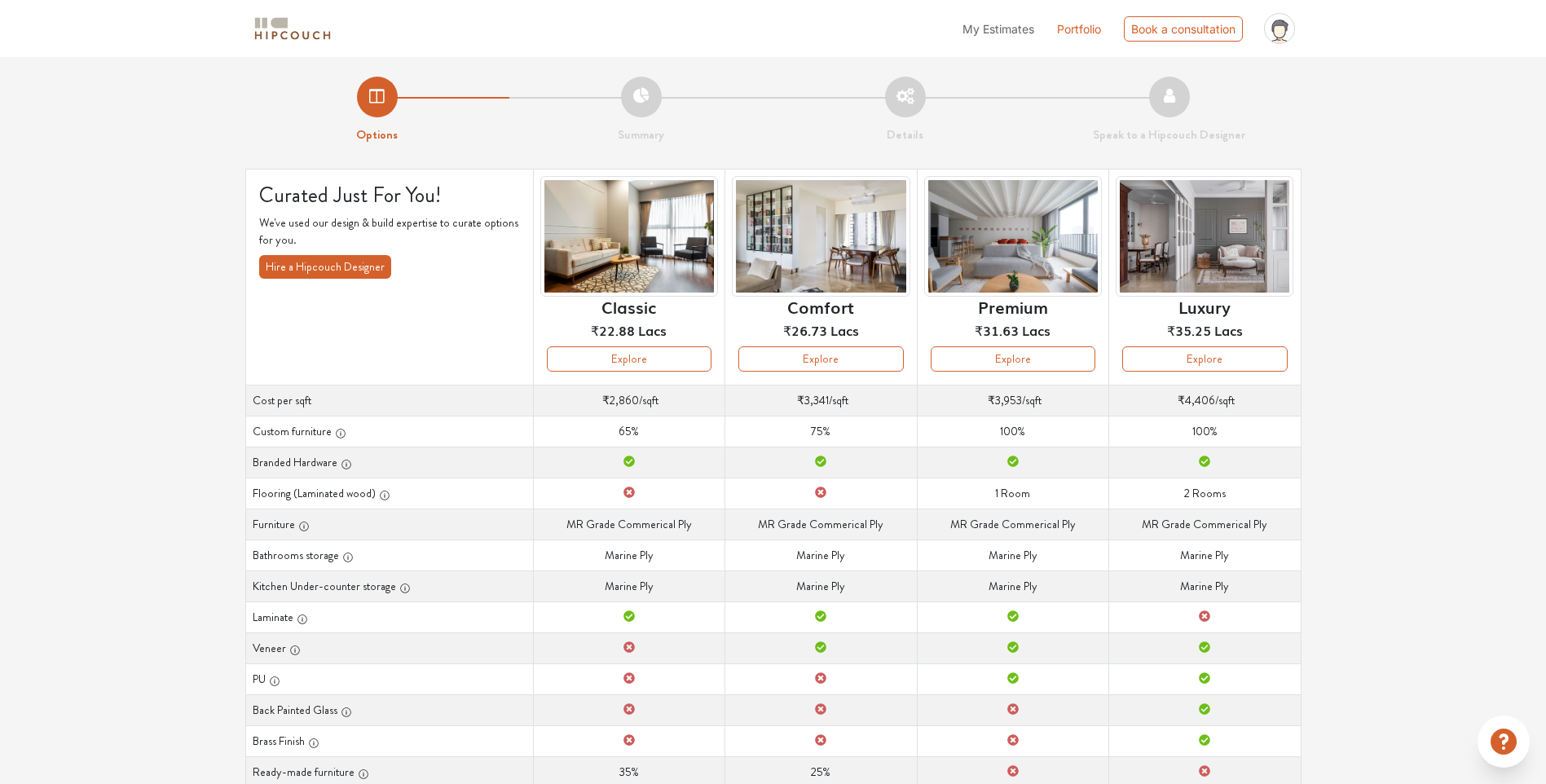
click at [831, 270] on img at bounding box center [821, 236] width 178 height 121
click at [844, 356] on button "Explore" at bounding box center [821, 359] width 164 height 25
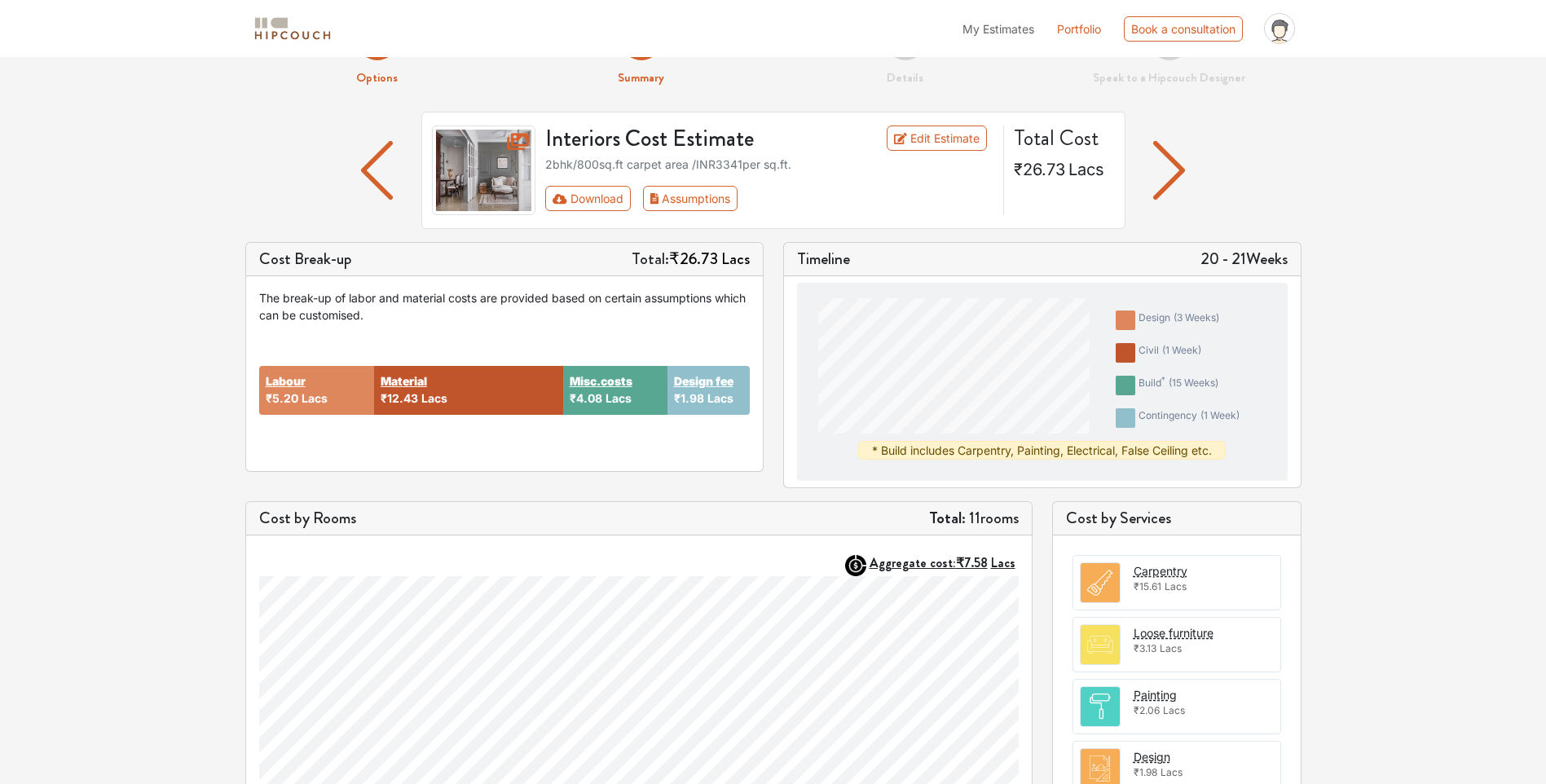
scroll to position [32, 0]
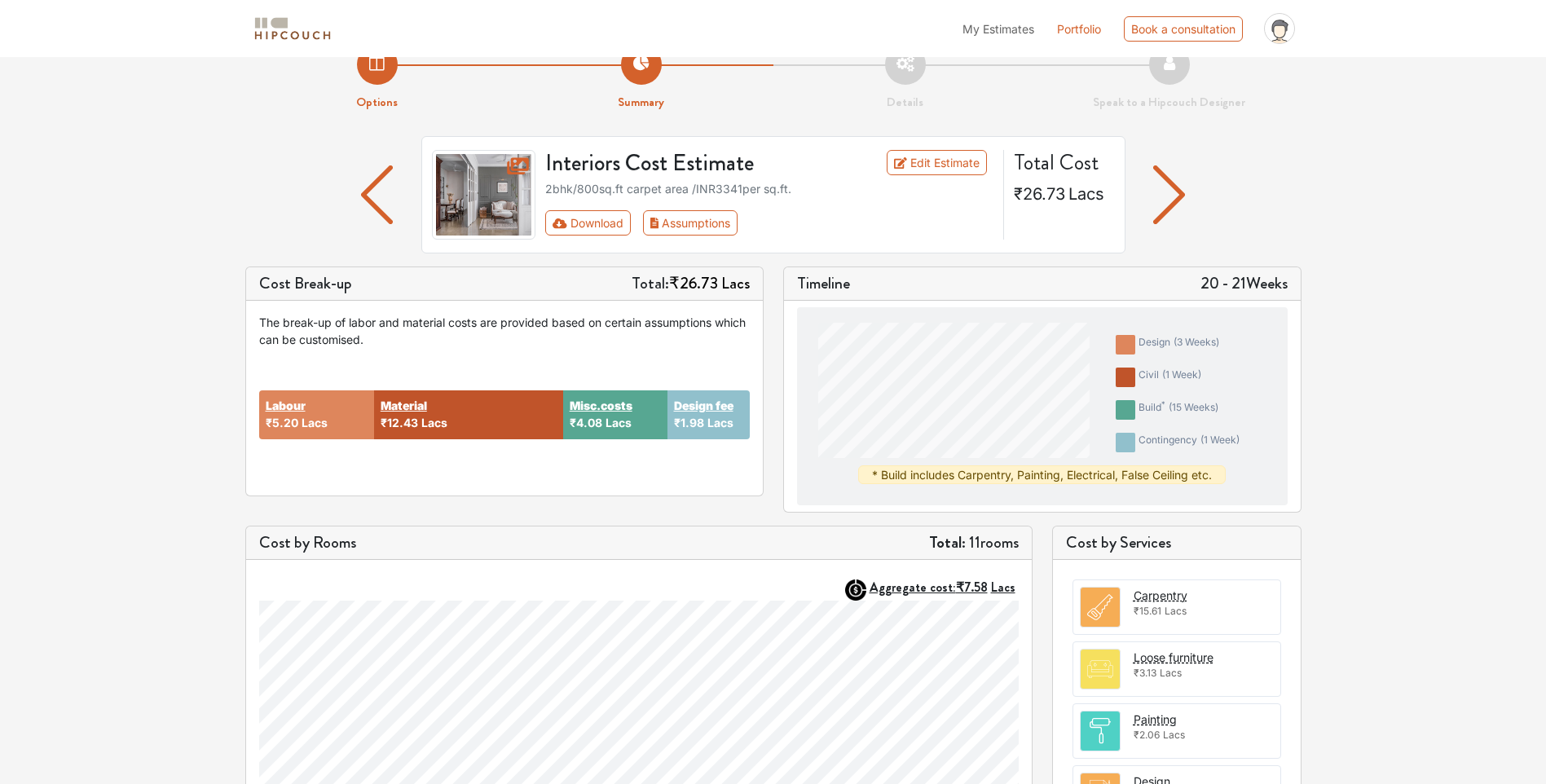
click at [1285, 30] on icon at bounding box center [1279, 34] width 19 height 29
click at [1227, 93] on link "Logout" at bounding box center [1237, 95] width 129 height 24
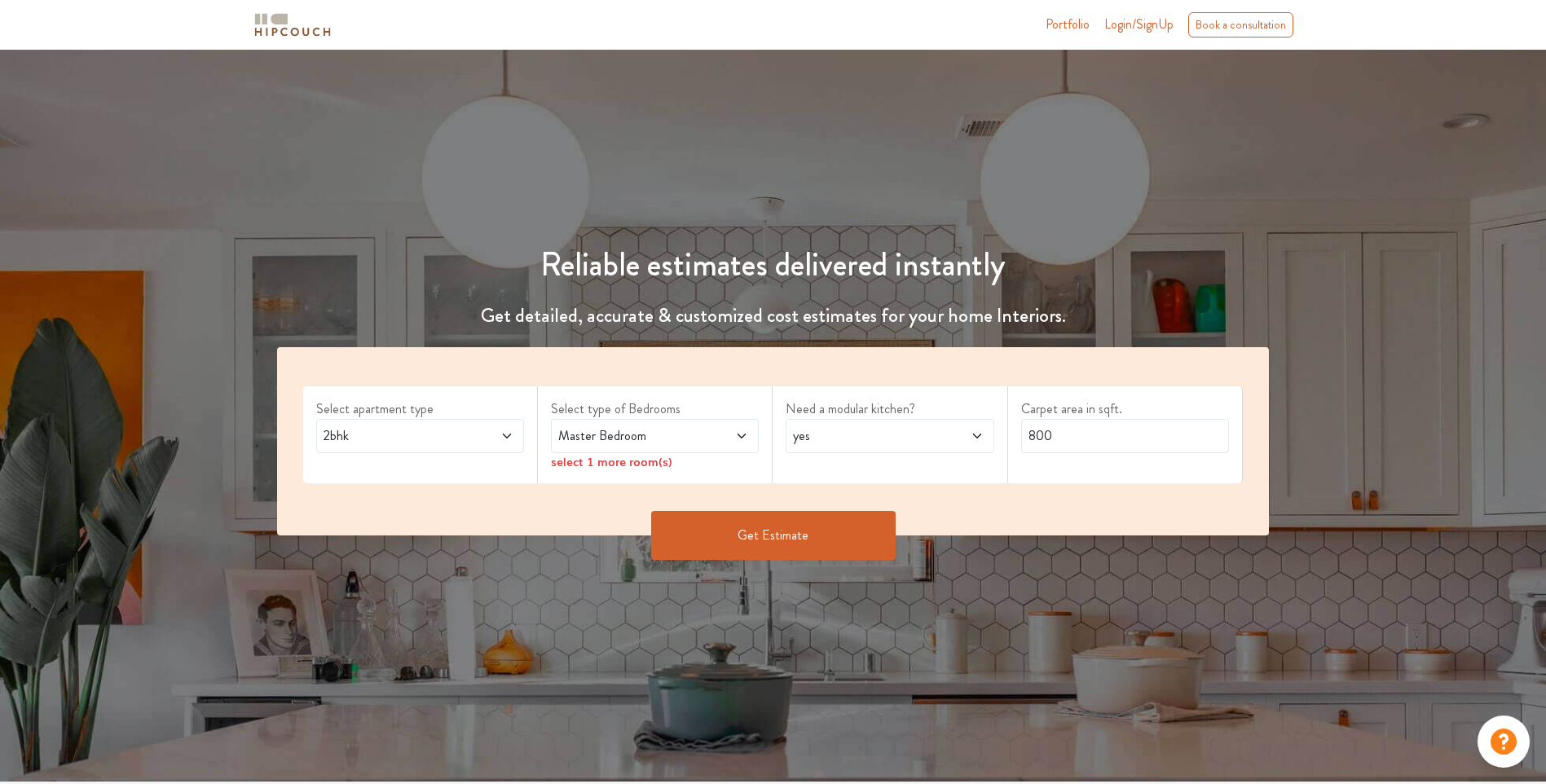
click at [832, 531] on button "Get Estimate" at bounding box center [773, 535] width 245 height 49
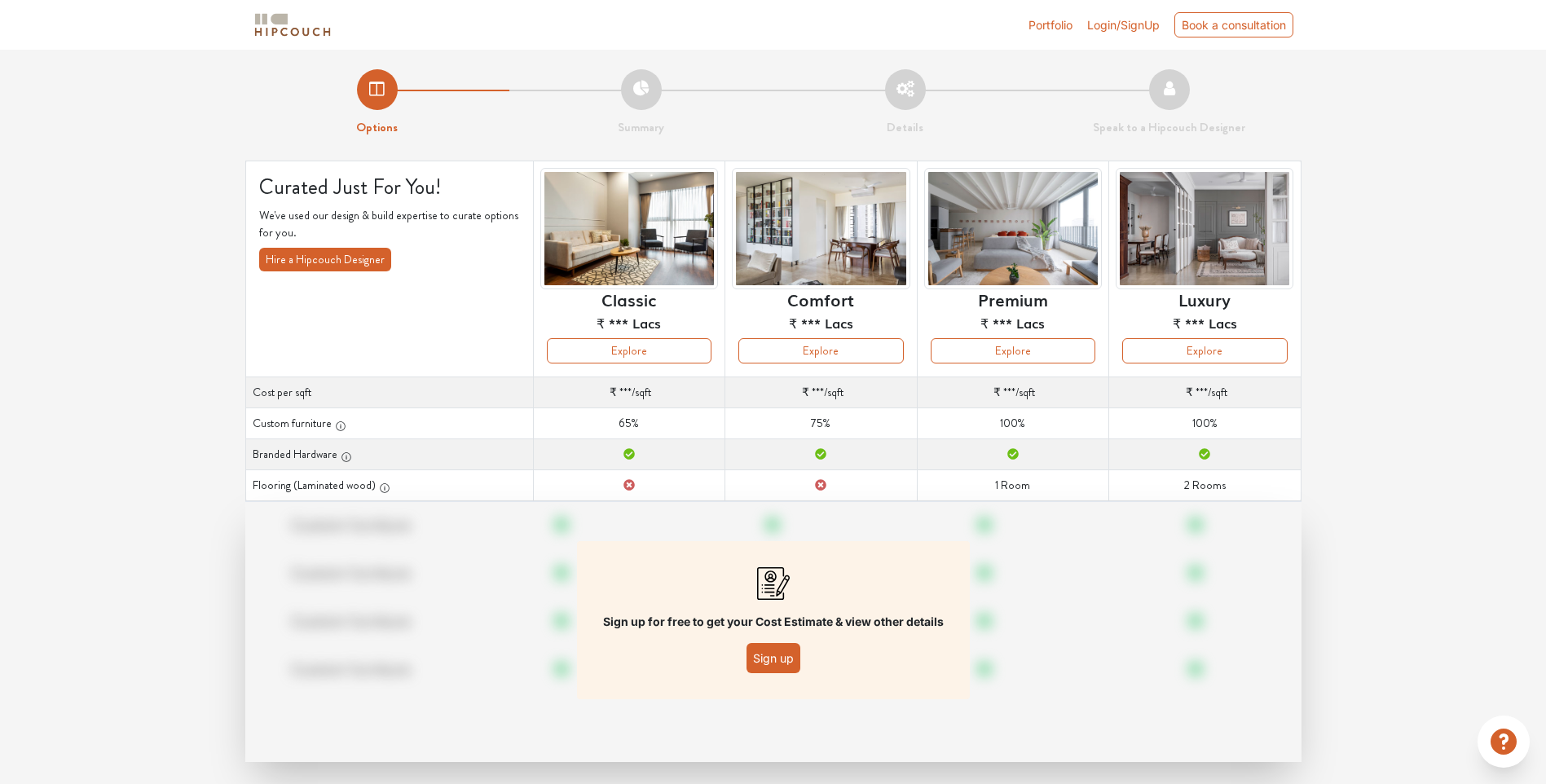
click at [1093, 23] on span "Login/SignUp" at bounding box center [1124, 25] width 73 height 14
